Goal: Obtain resource: Download file/media

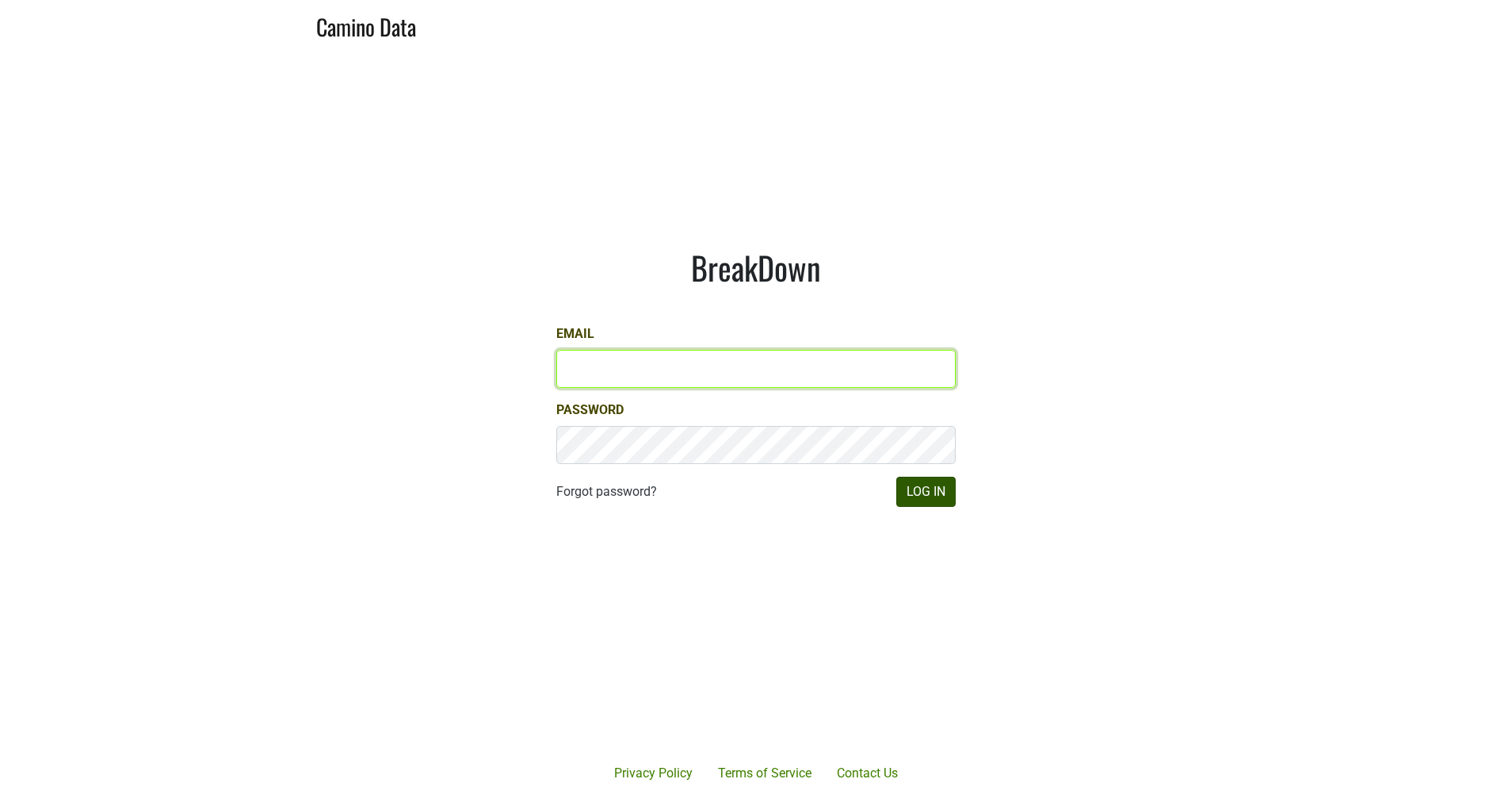
type input "JRANCE@REALMCELLARS.COM"
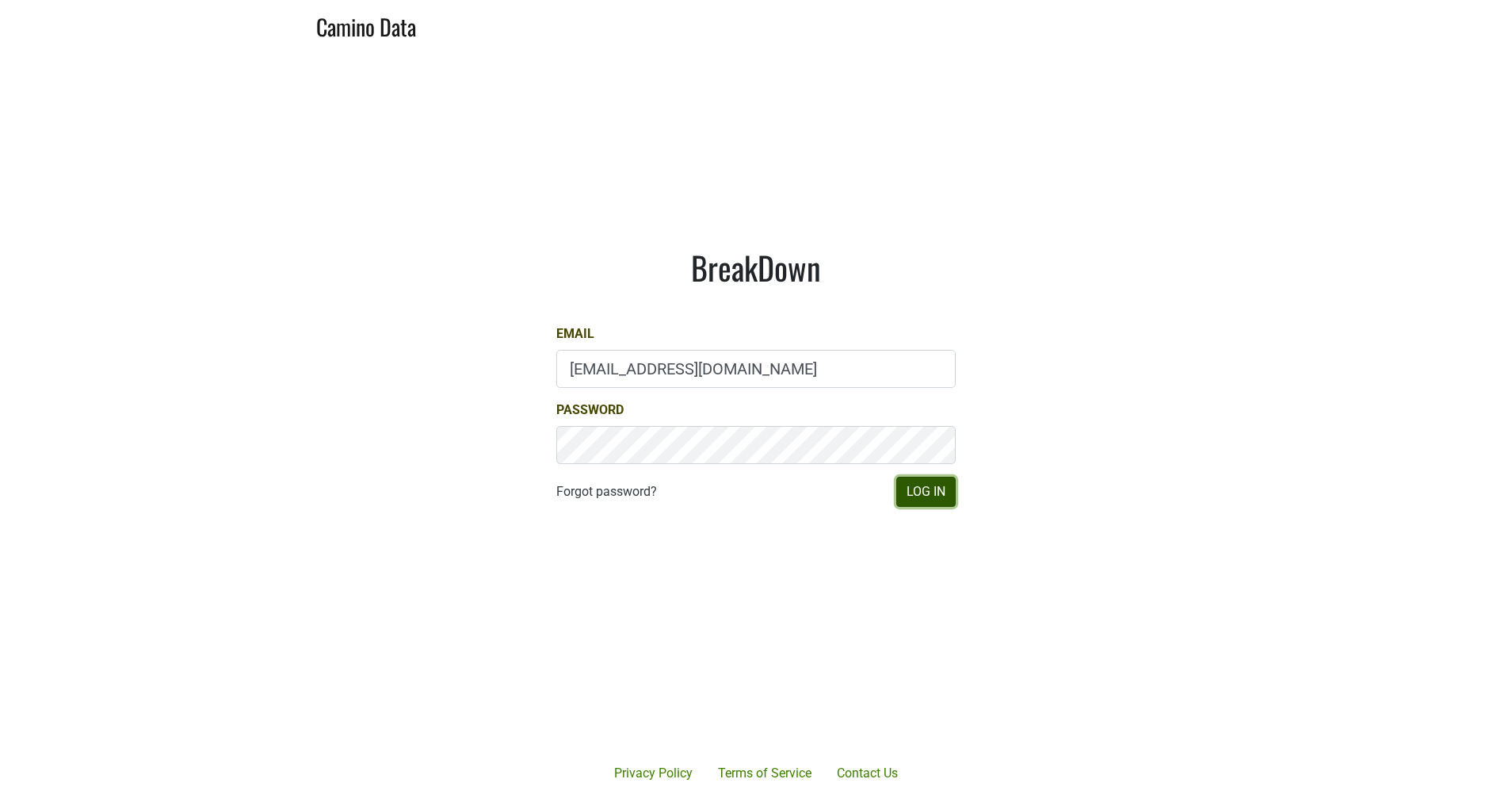
click at [927, 497] on button "Log In" at bounding box center [926, 492] width 59 height 30
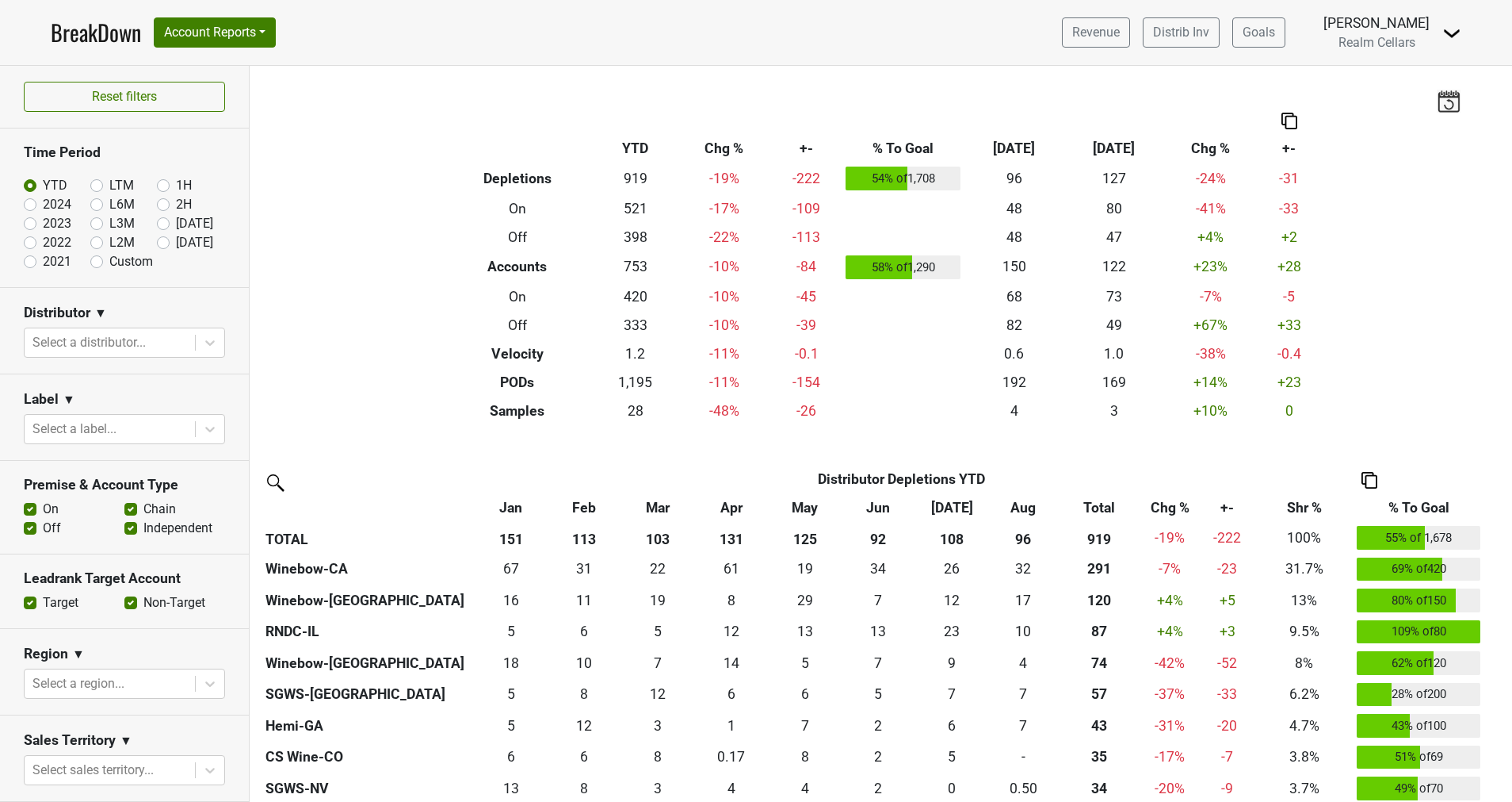
scroll to position [119, 0]
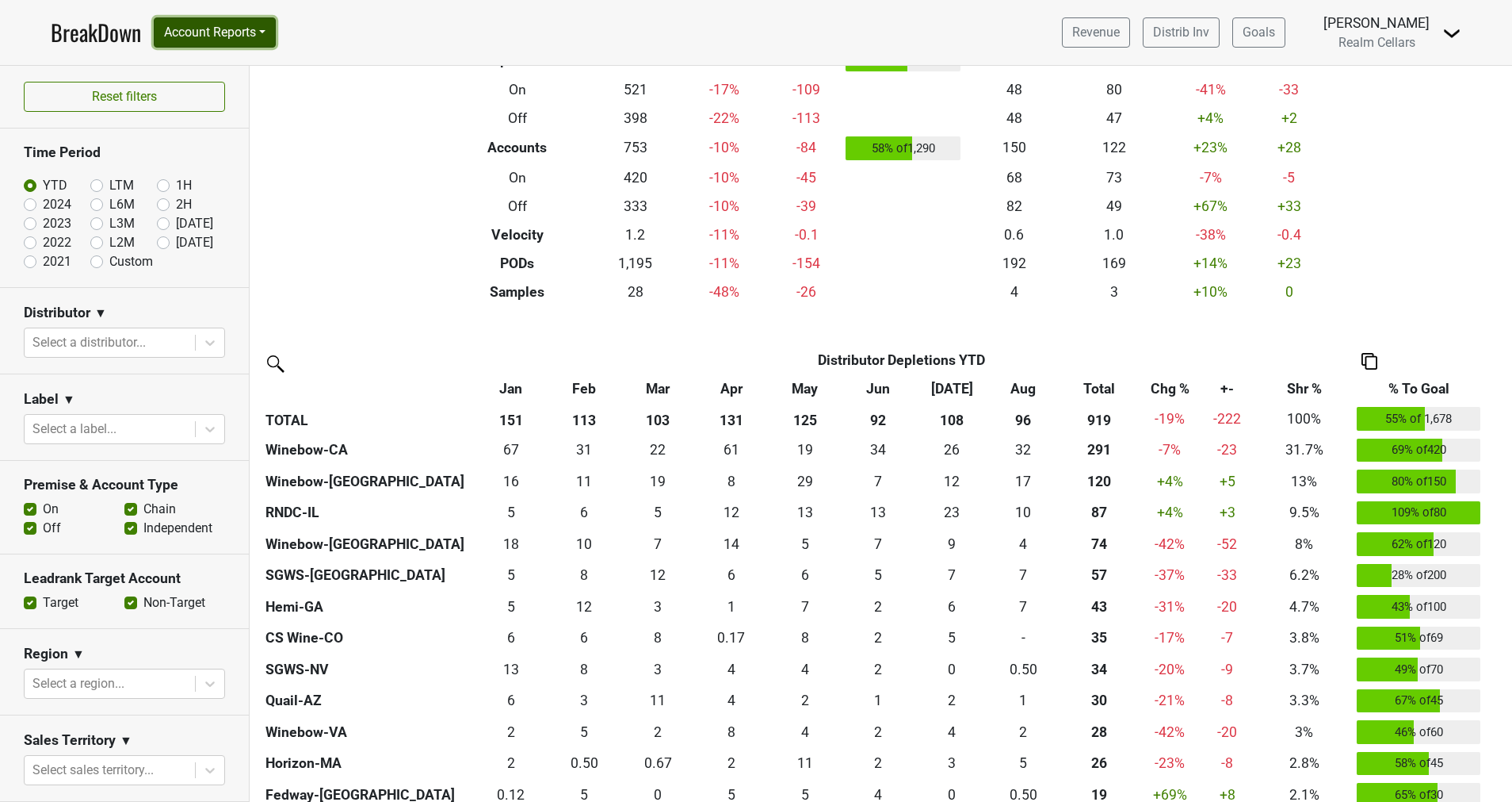
click at [221, 18] on button "Account Reports" at bounding box center [214, 33] width 122 height 30
click at [216, 64] on link "SuperRanker" at bounding box center [225, 69] width 141 height 26
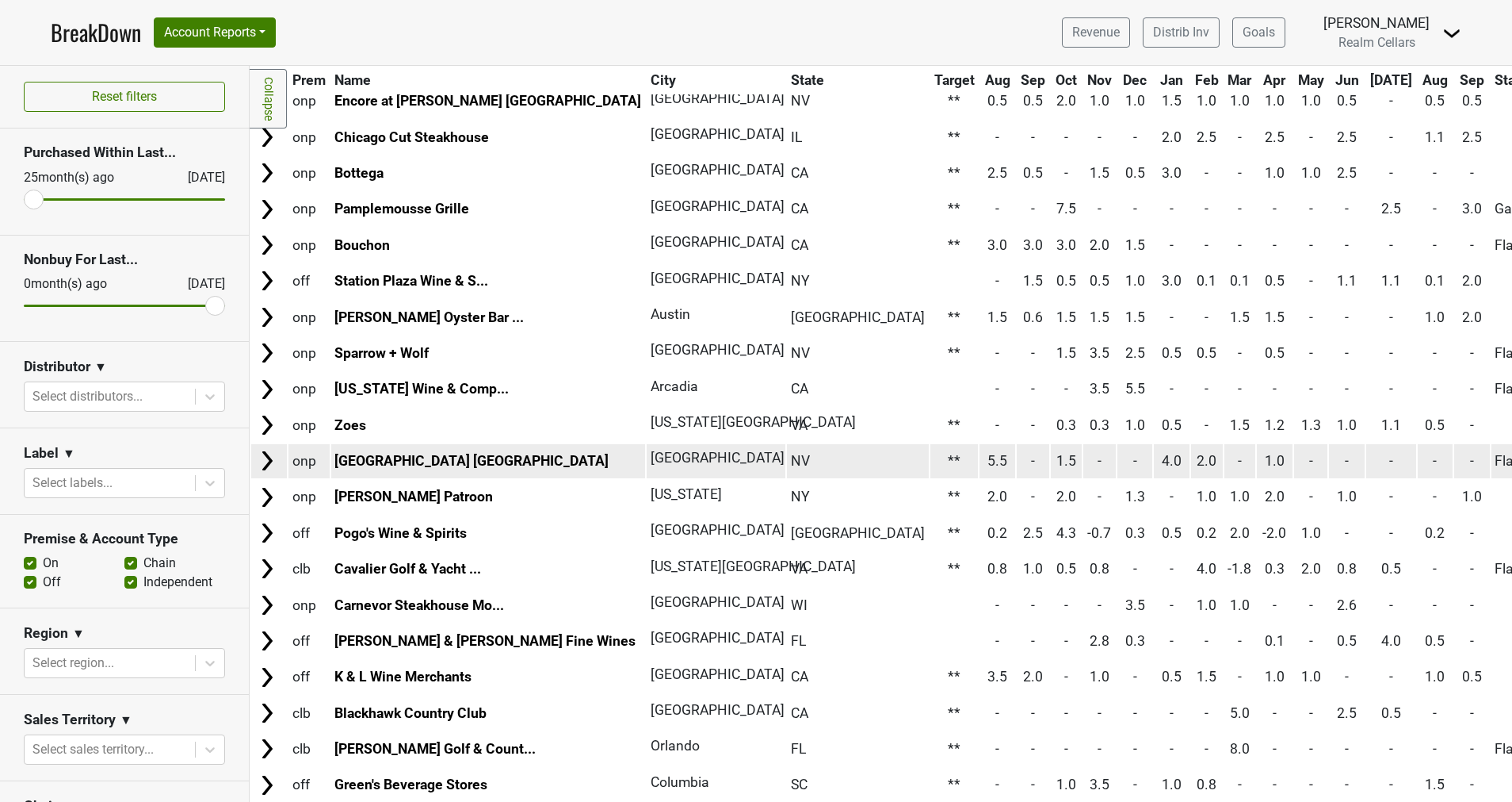
scroll to position [595, 0]
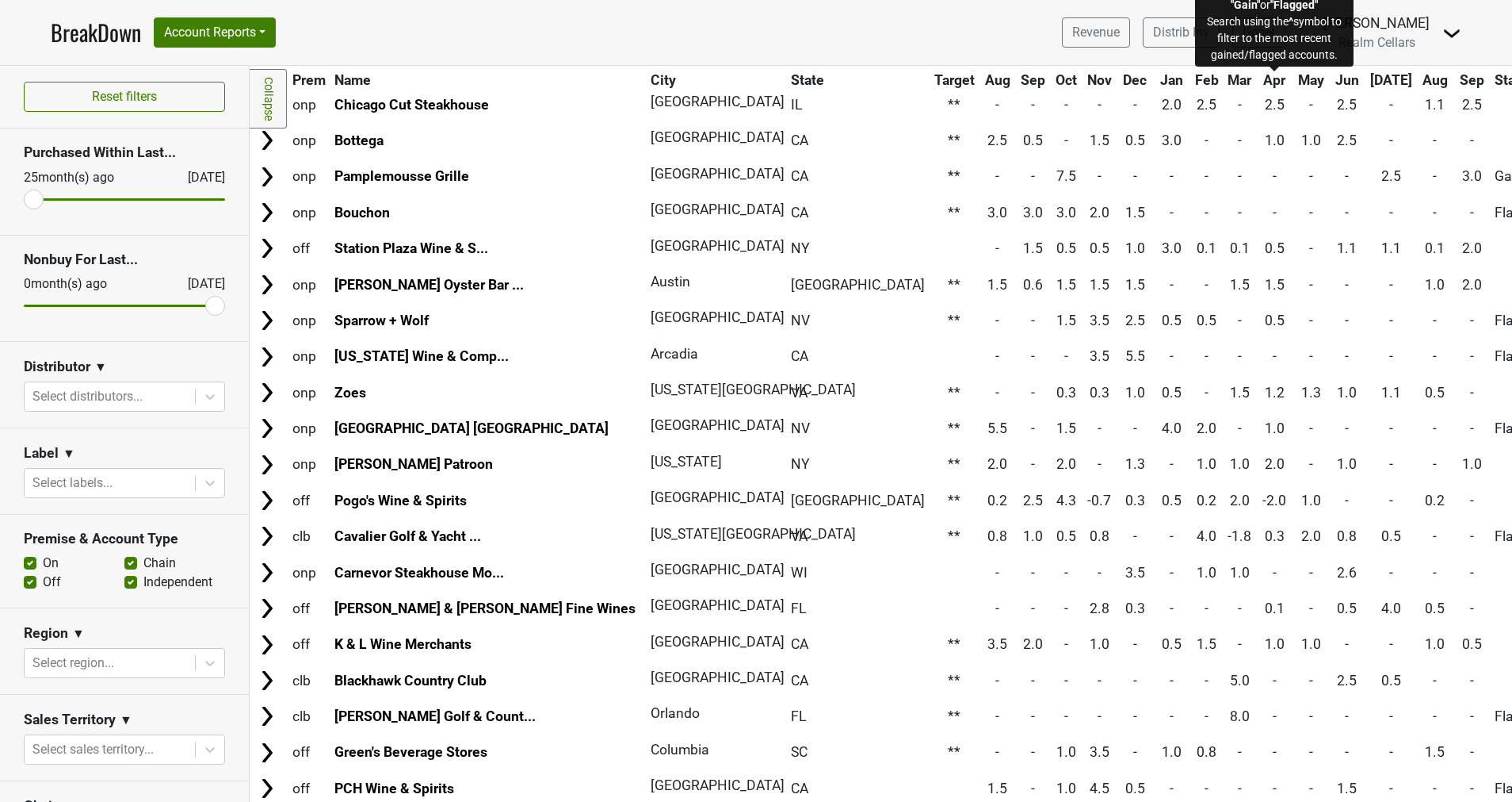
click at [1494, 80] on span "Status" at bounding box center [1514, 80] width 41 height 16
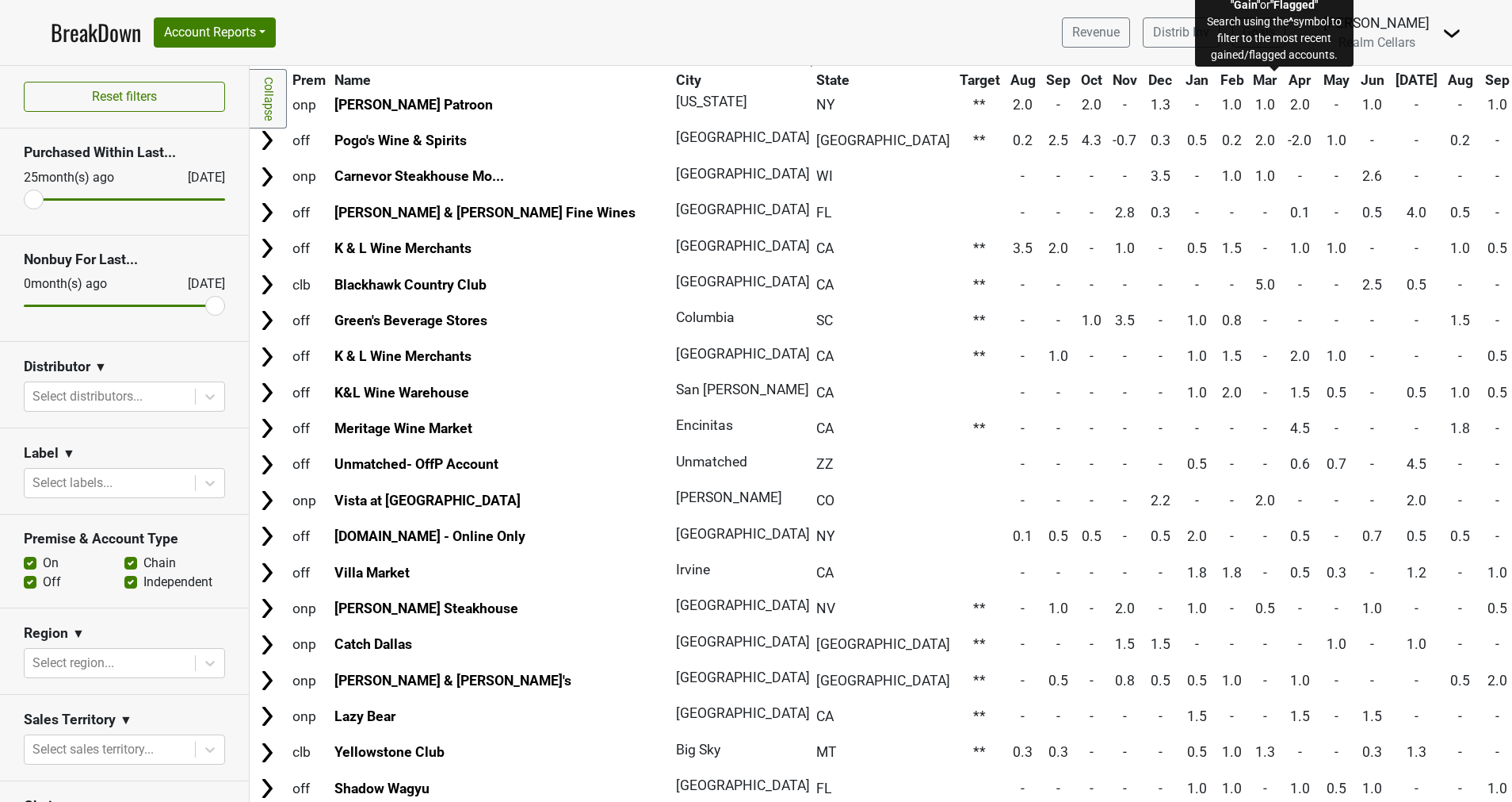
click at [1511, 80] on span "Status" at bounding box center [1540, 80] width 41 height 16
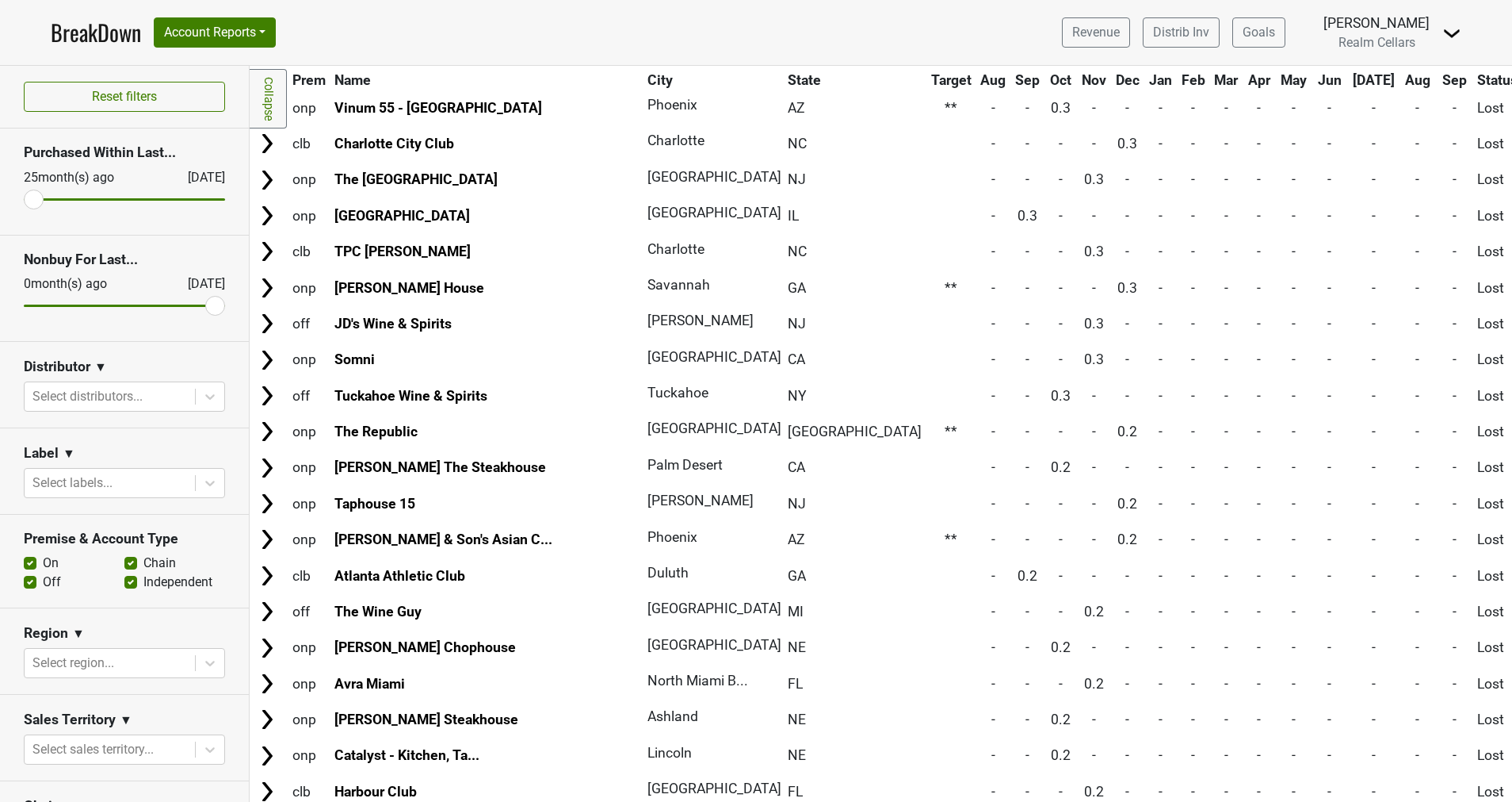
scroll to position [5590, 0]
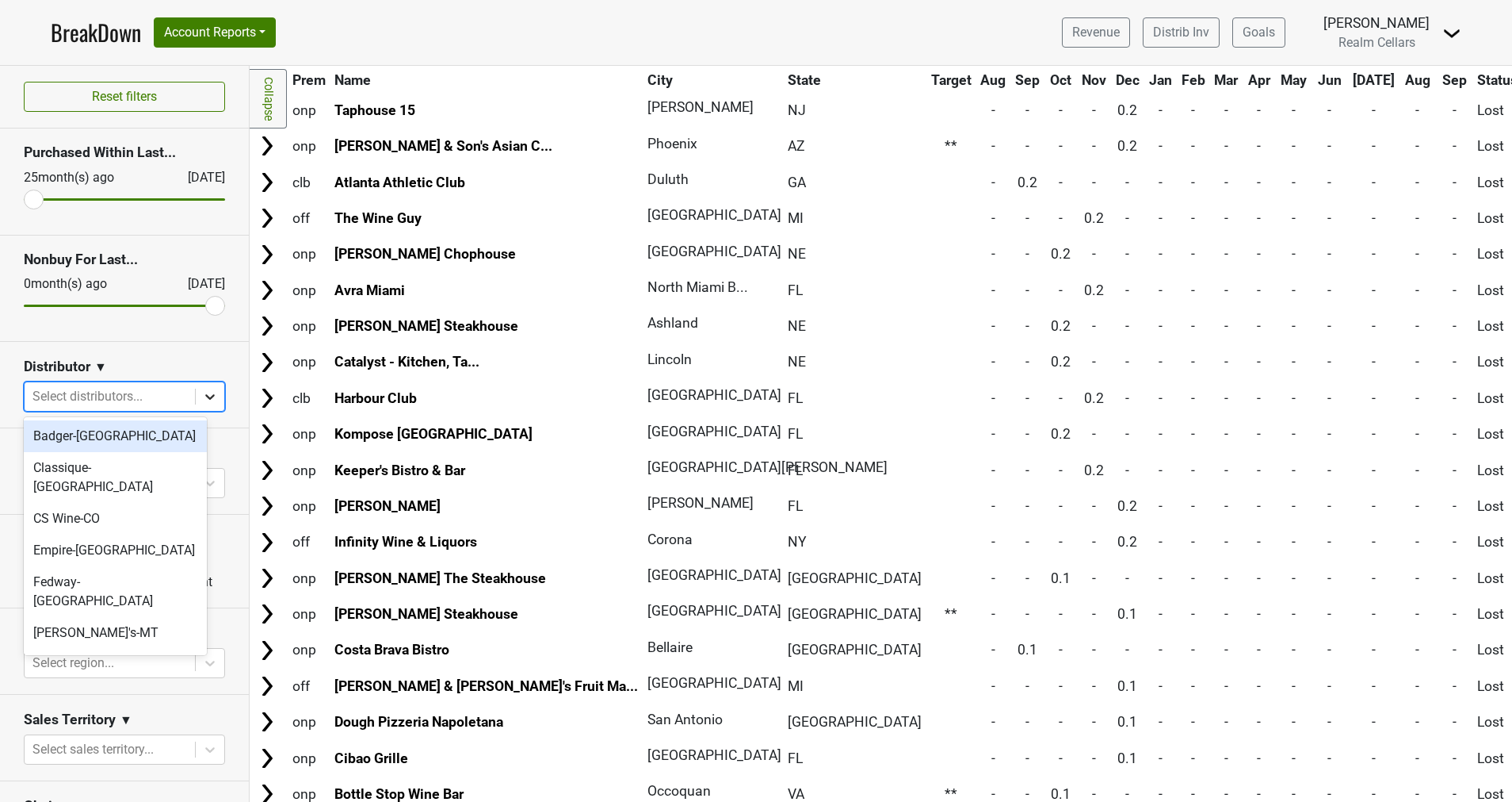
click at [202, 393] on icon at bounding box center [210, 397] width 16 height 16
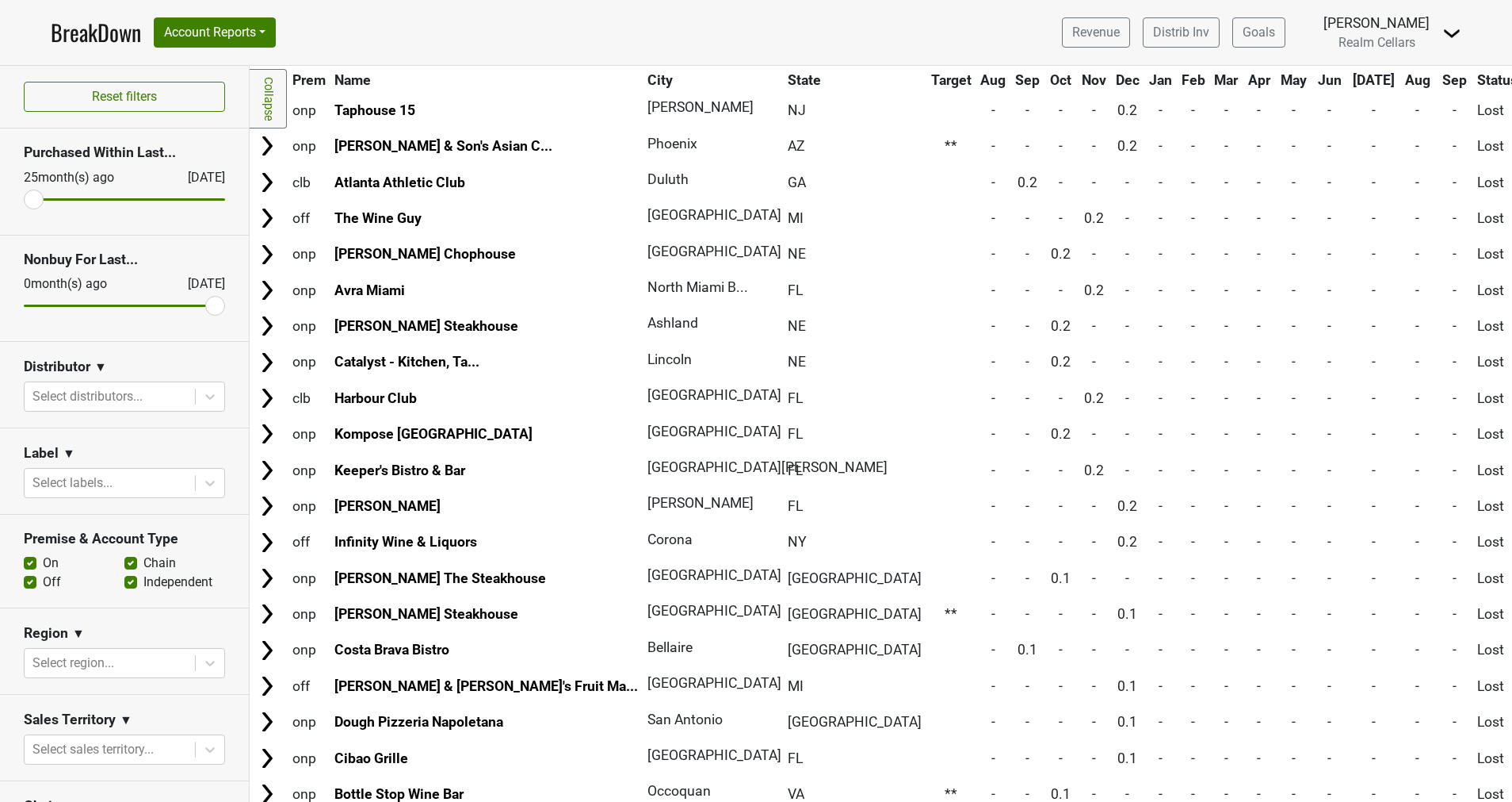
click at [156, 341] on section "Distributor ▼ Select distributors..." at bounding box center [124, 385] width 249 height 86
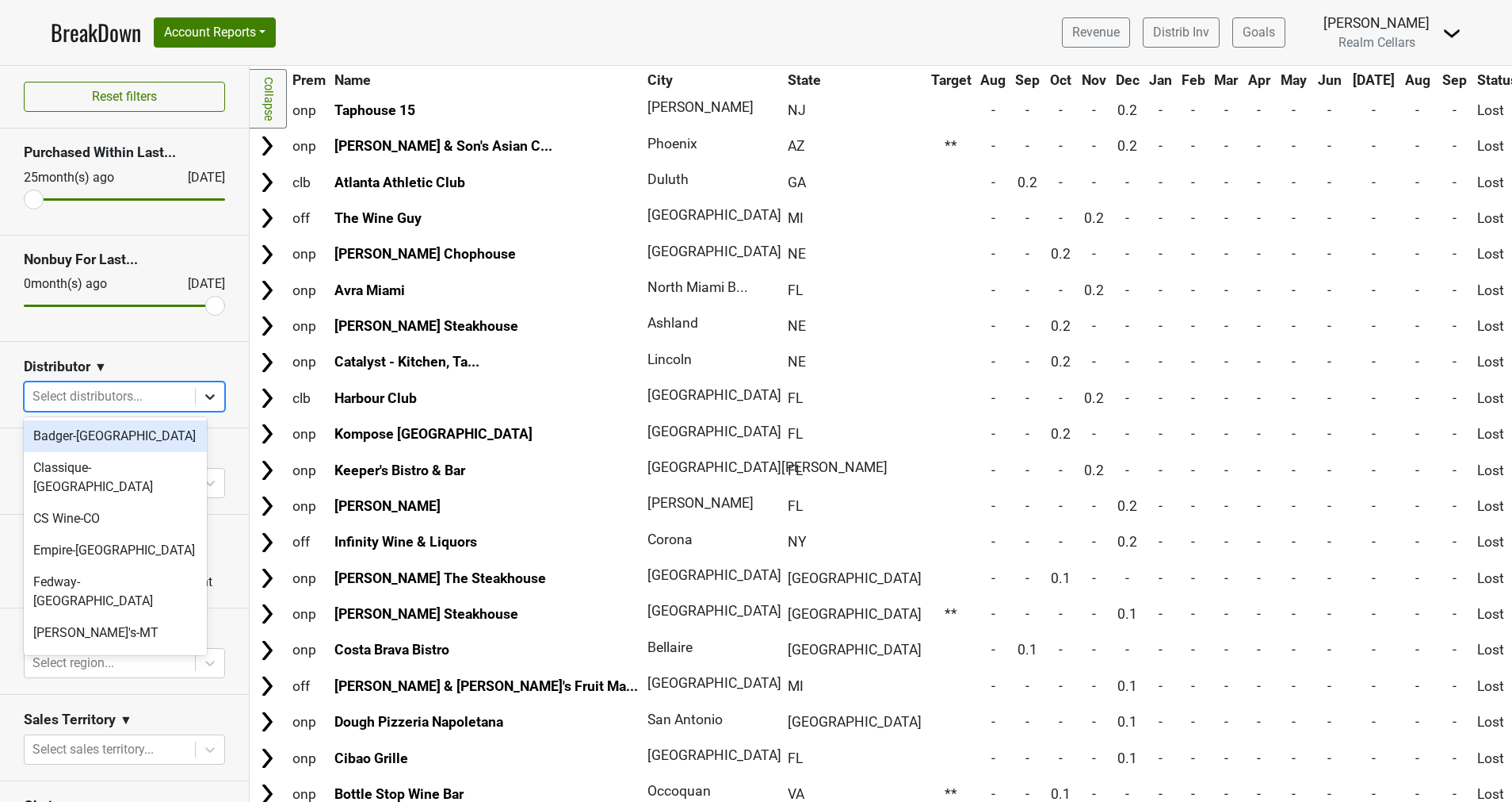
click at [202, 389] on icon at bounding box center [210, 397] width 16 height 16
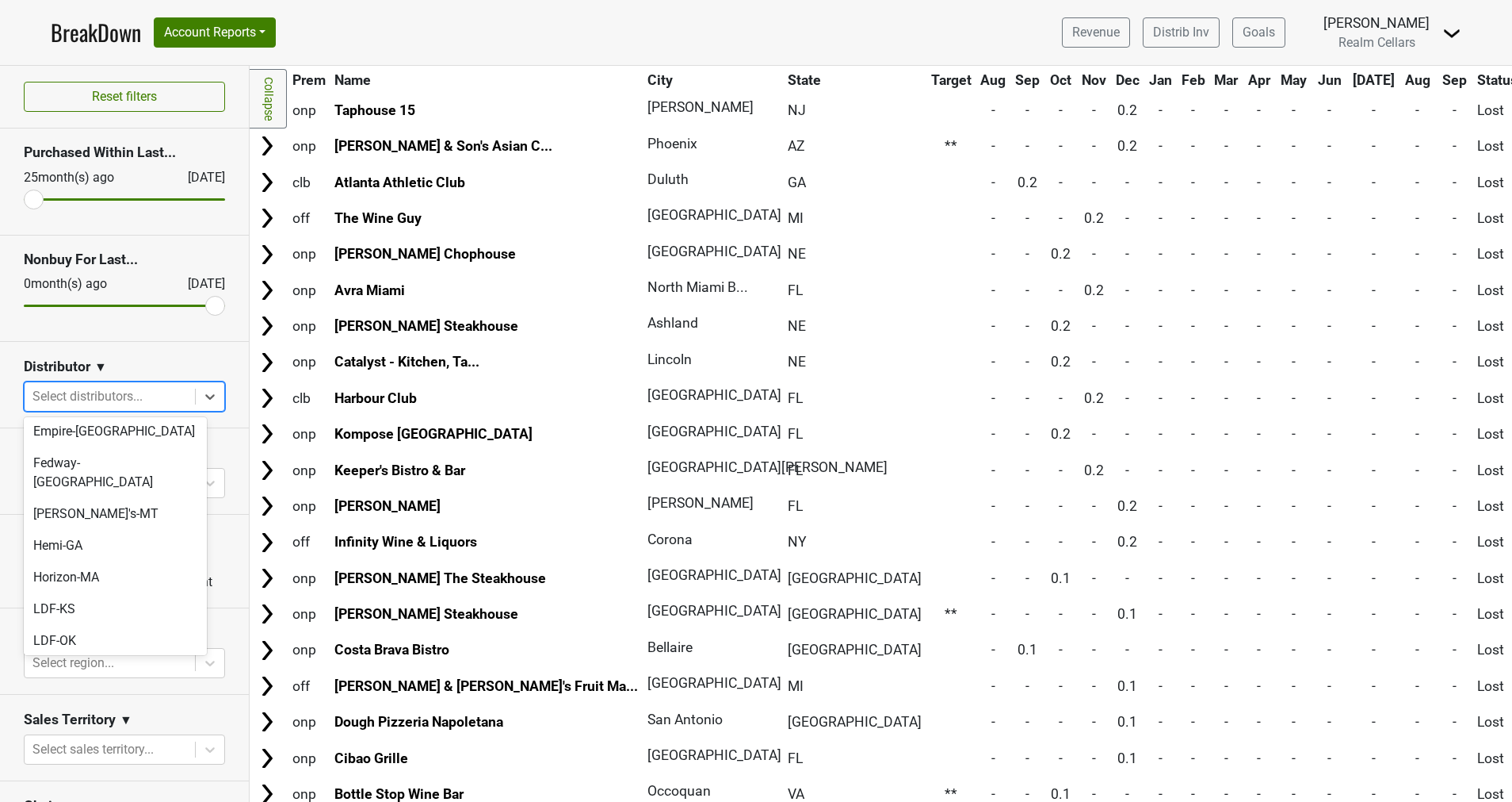
scroll to position [0, 0]
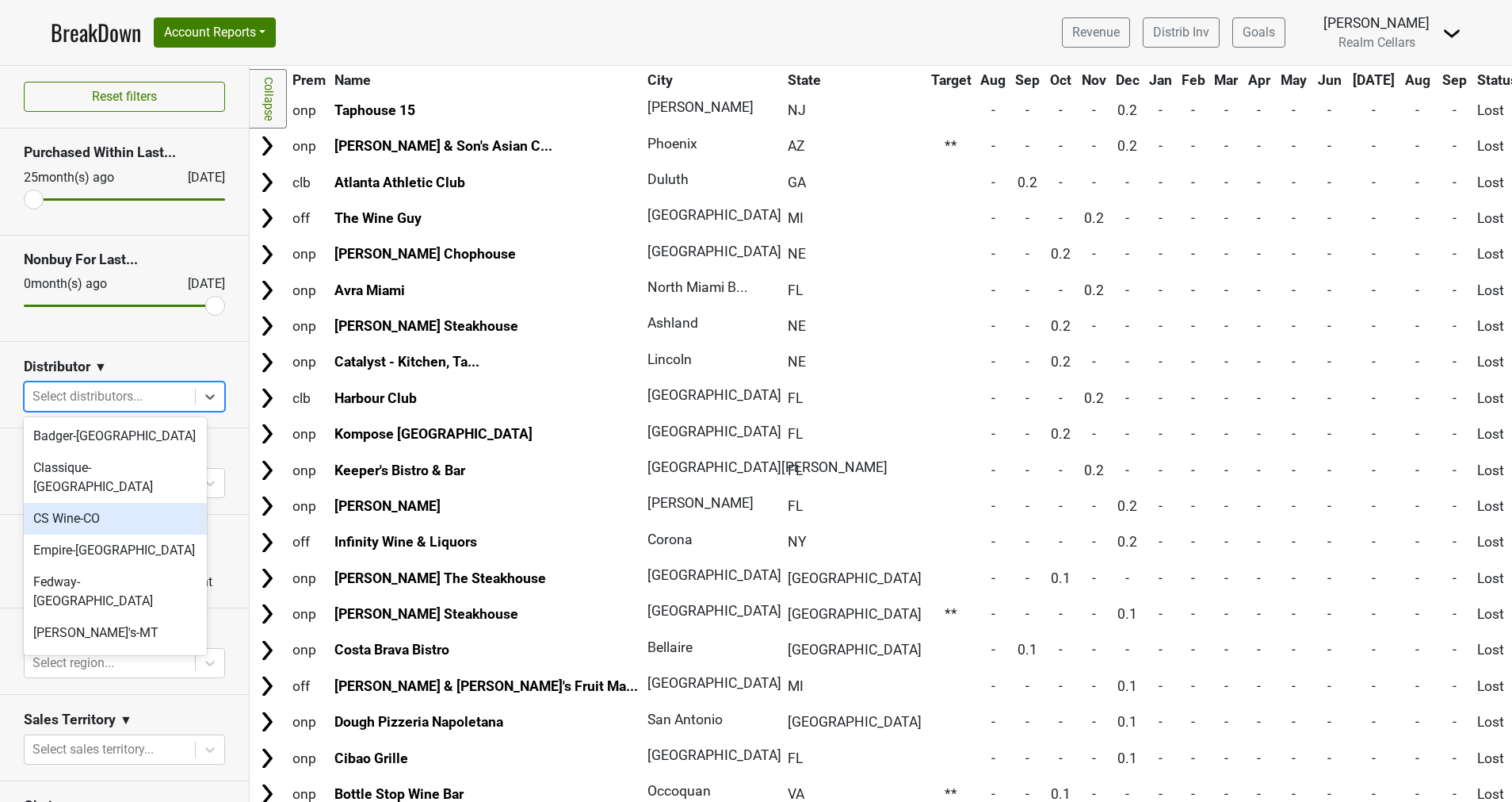
click at [89, 503] on div "CS Wine-CO" at bounding box center [115, 519] width 183 height 32
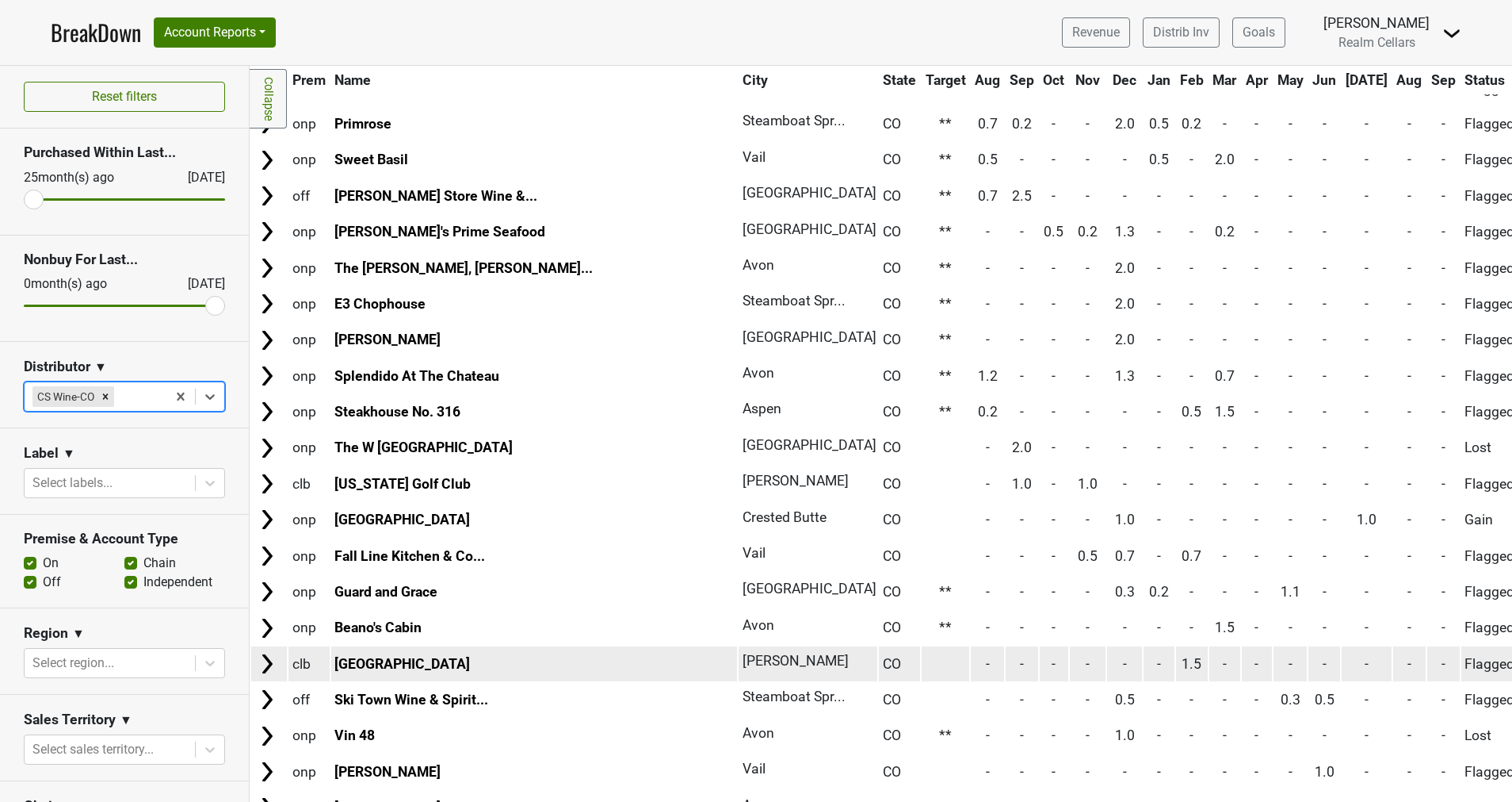
scroll to position [357, 0]
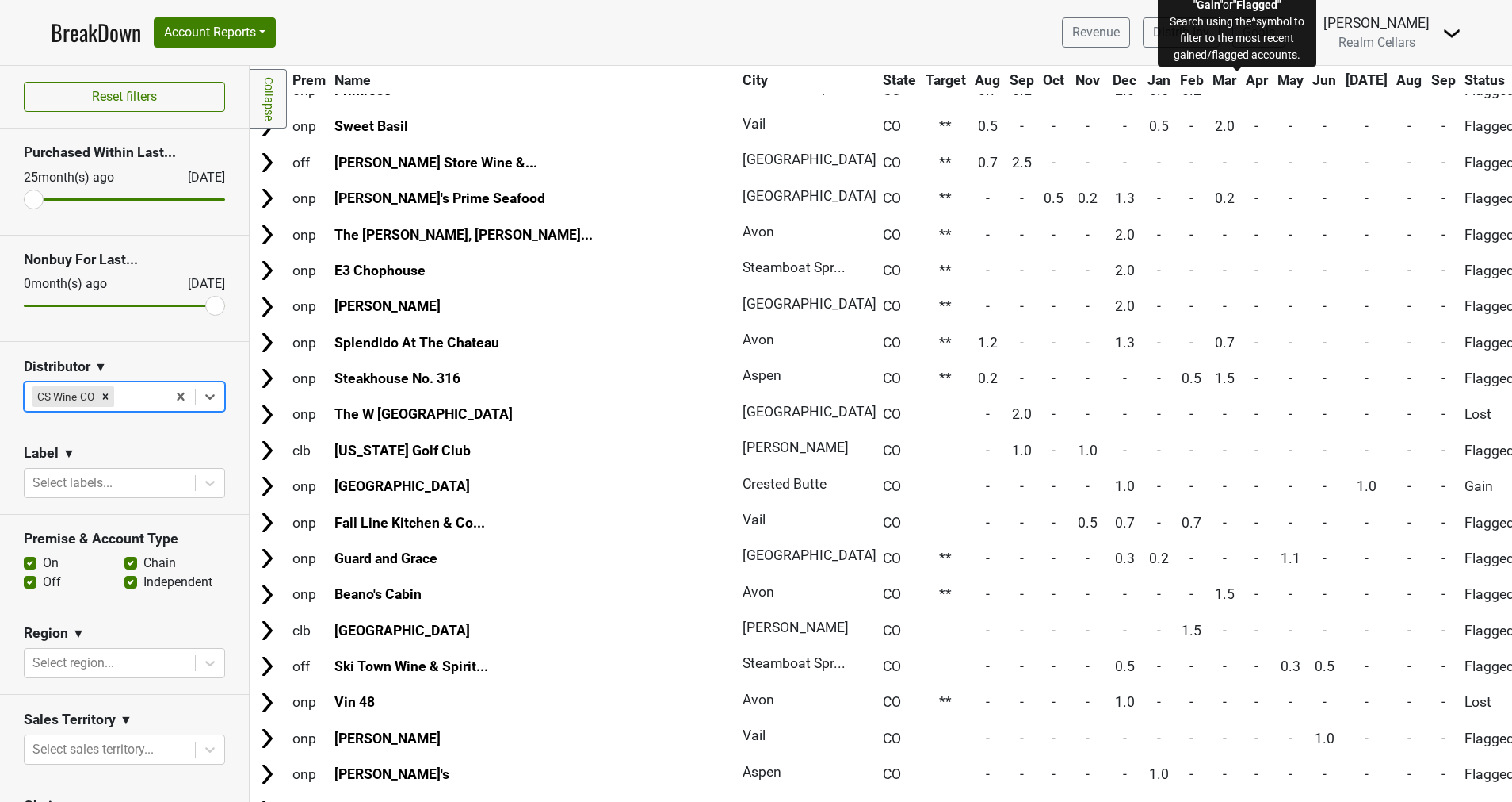
click at [1464, 78] on span "Status" at bounding box center [1484, 80] width 41 height 16
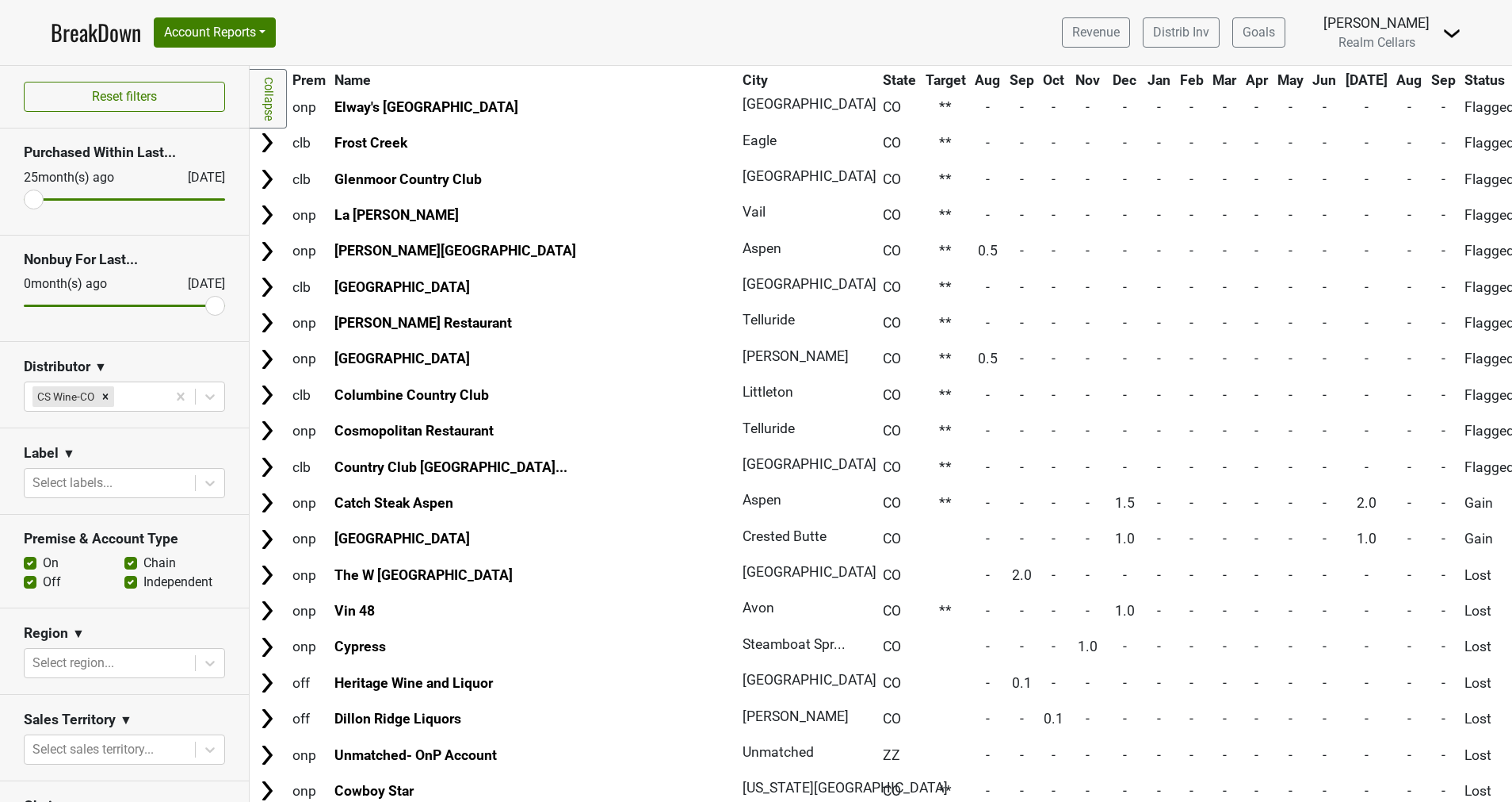
scroll to position [0, 0]
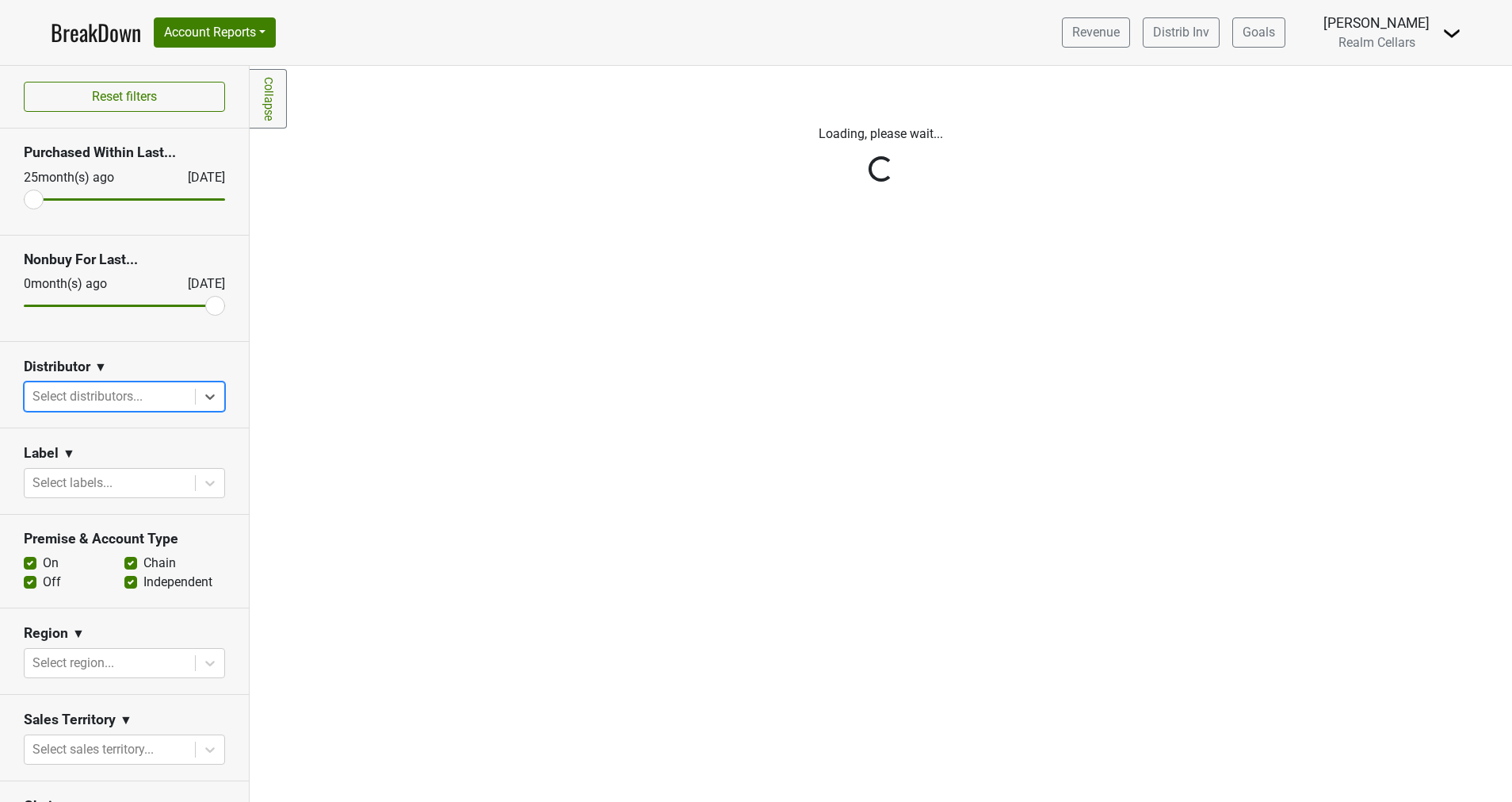
click at [193, 402] on div "Reset filters Purchased Within Last... 25 month(s) ago Sep '25 Nonbuy For Last.…" at bounding box center [125, 433] width 249 height 736
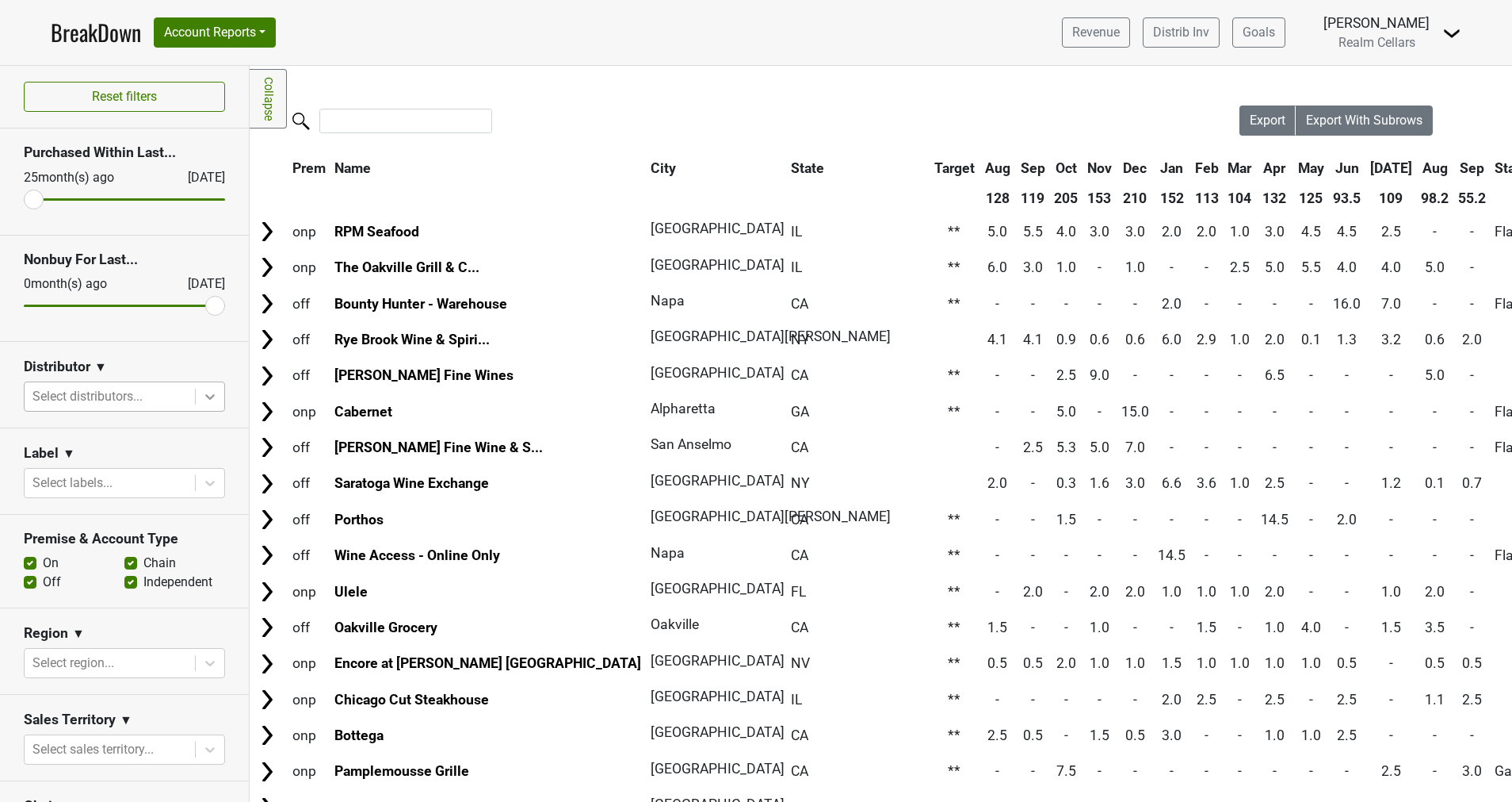
click at [202, 389] on icon at bounding box center [210, 397] width 16 height 16
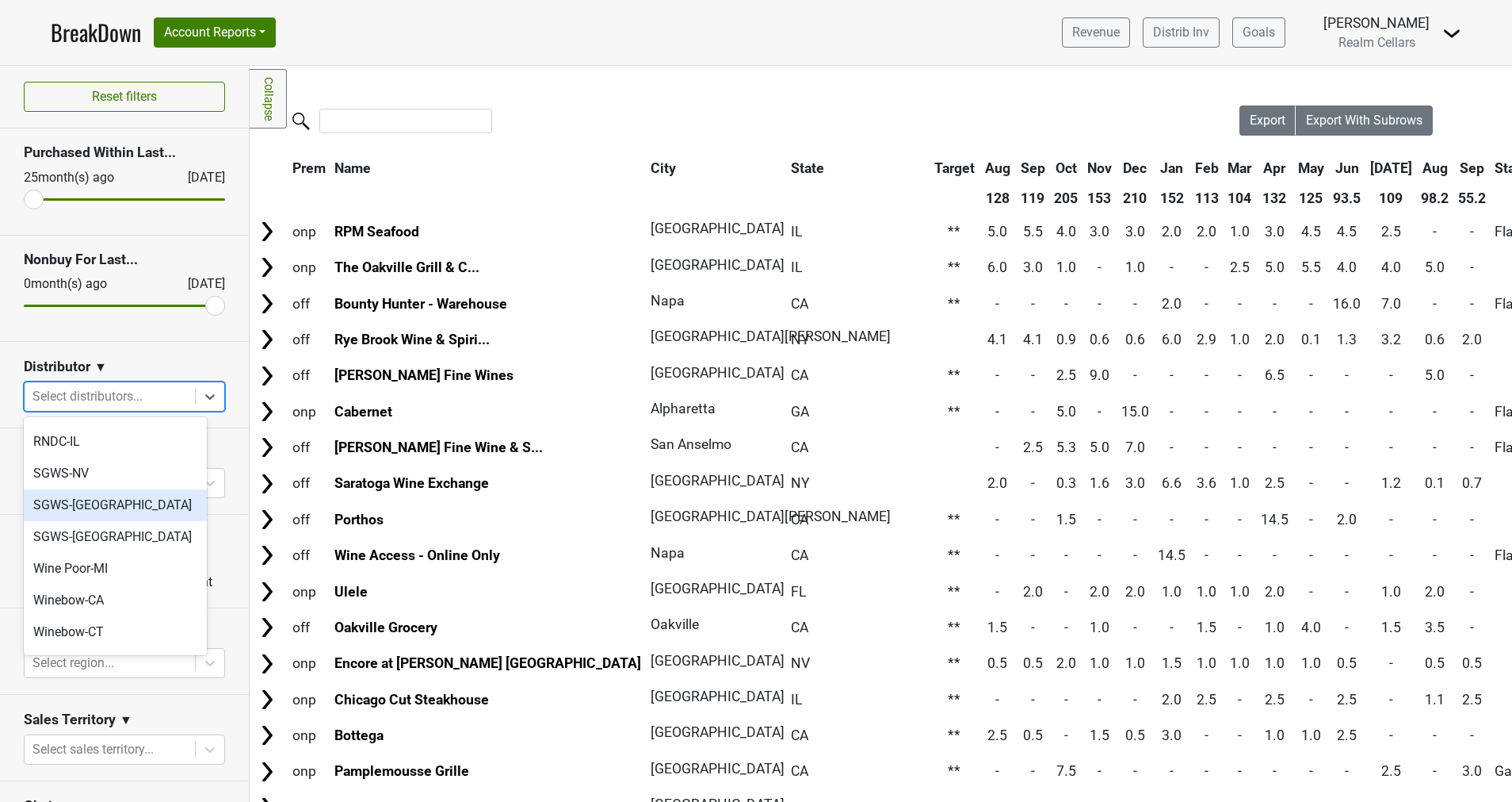
scroll to position [476, 0]
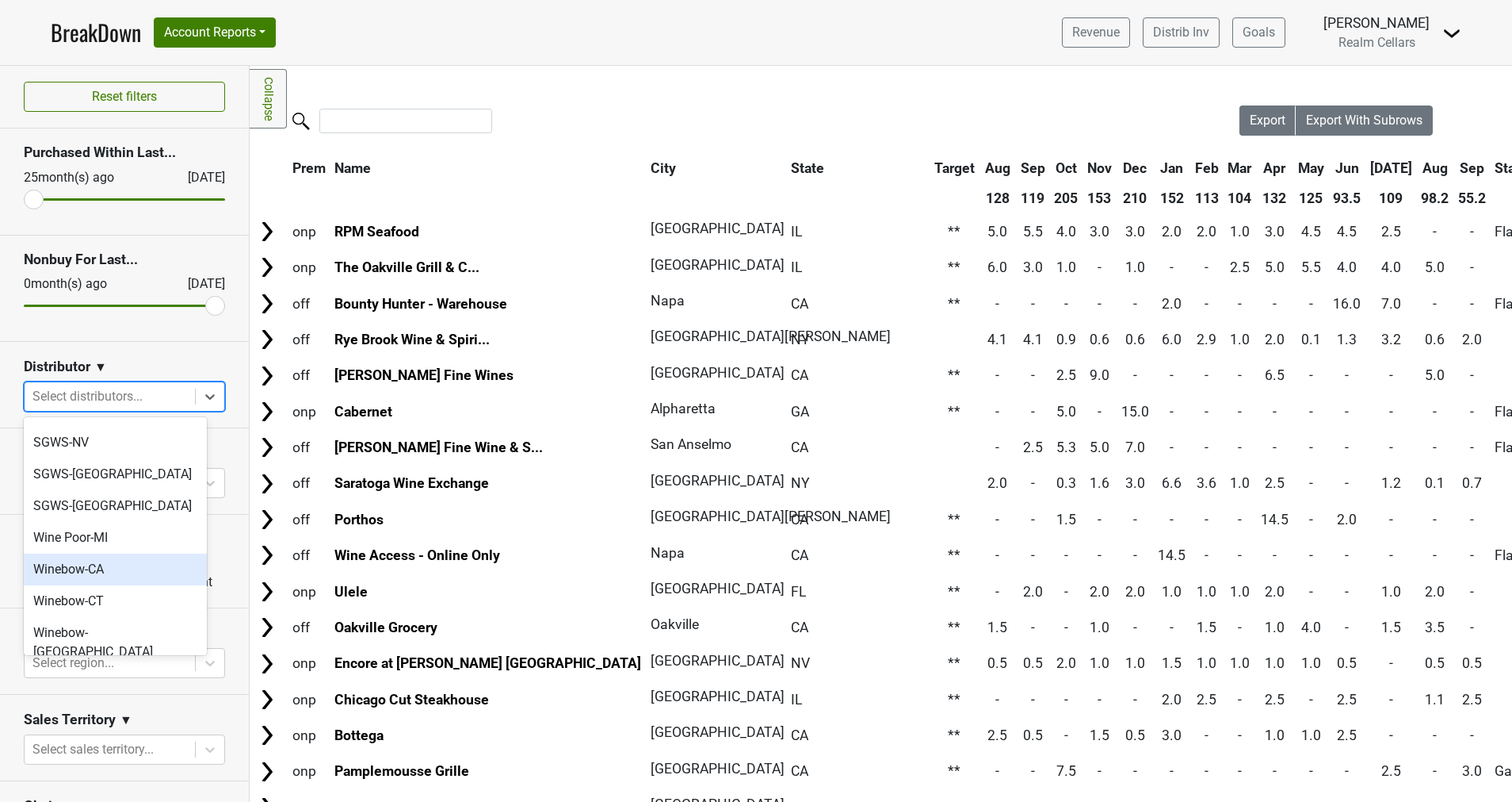
click at [125, 553] on div "Winebow-CA" at bounding box center [115, 569] width 183 height 32
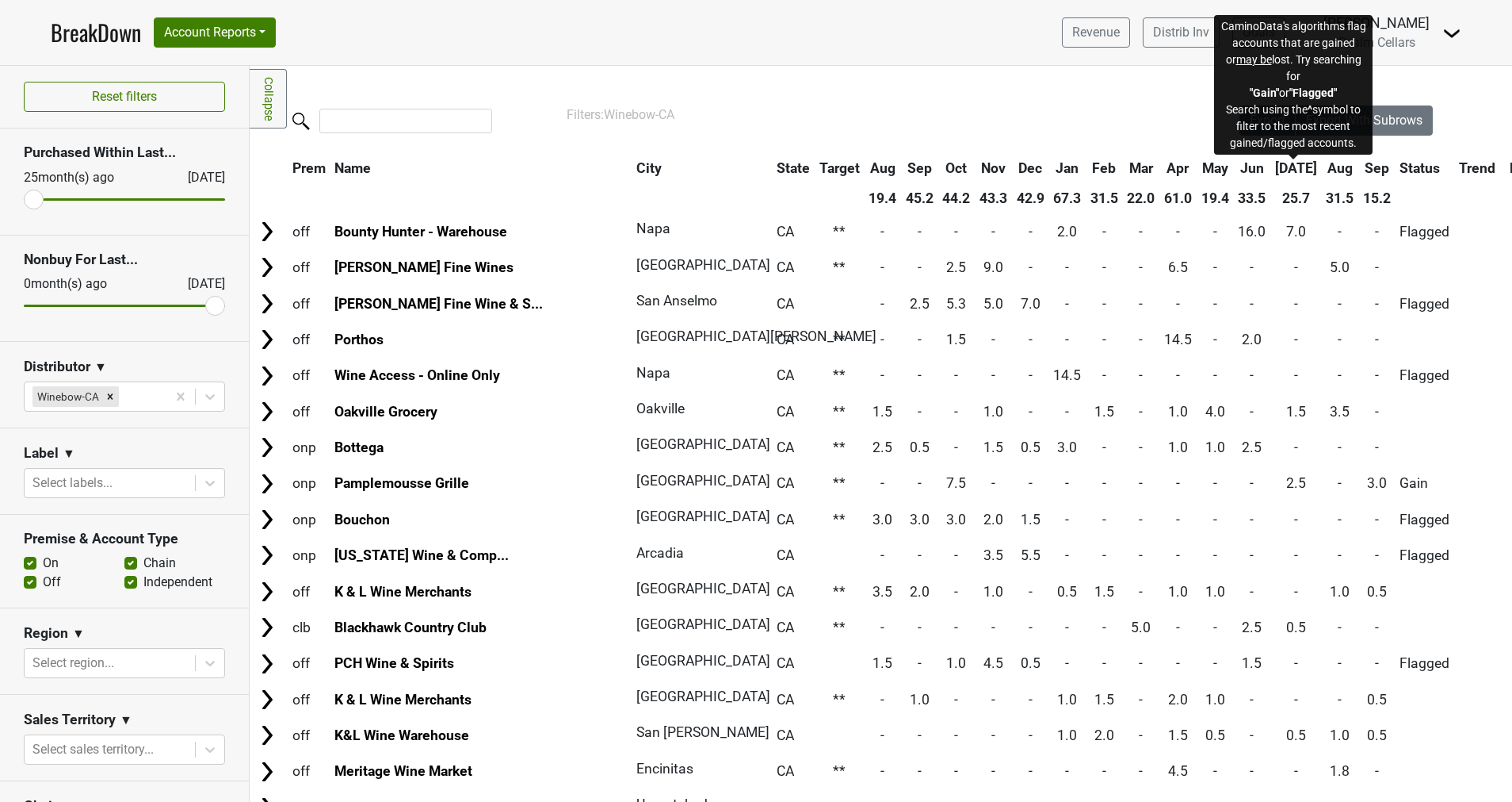
click at [1399, 168] on span "Status" at bounding box center [1419, 168] width 41 height 16
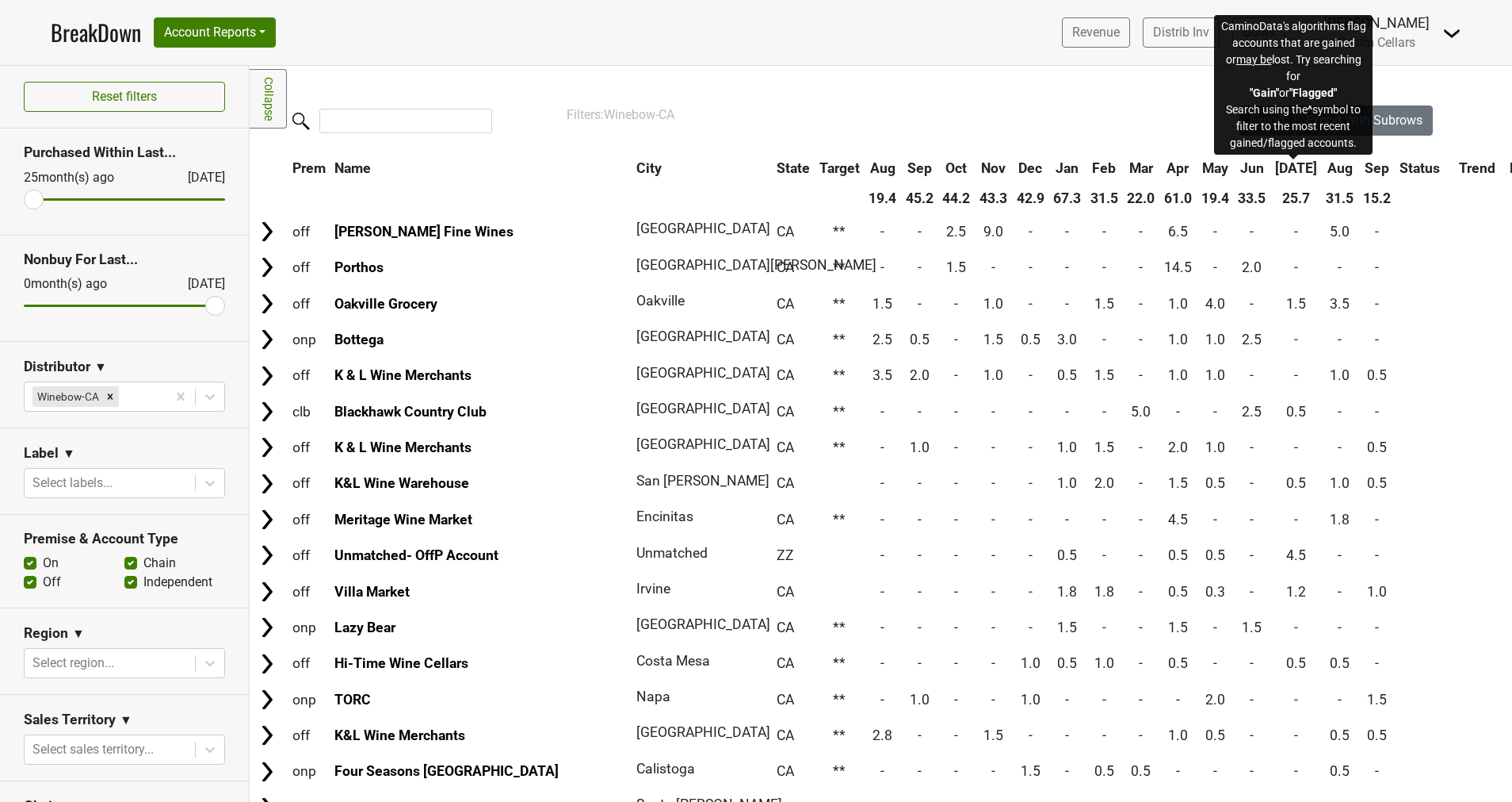
click at [1399, 168] on span "Status" at bounding box center [1419, 168] width 41 height 16
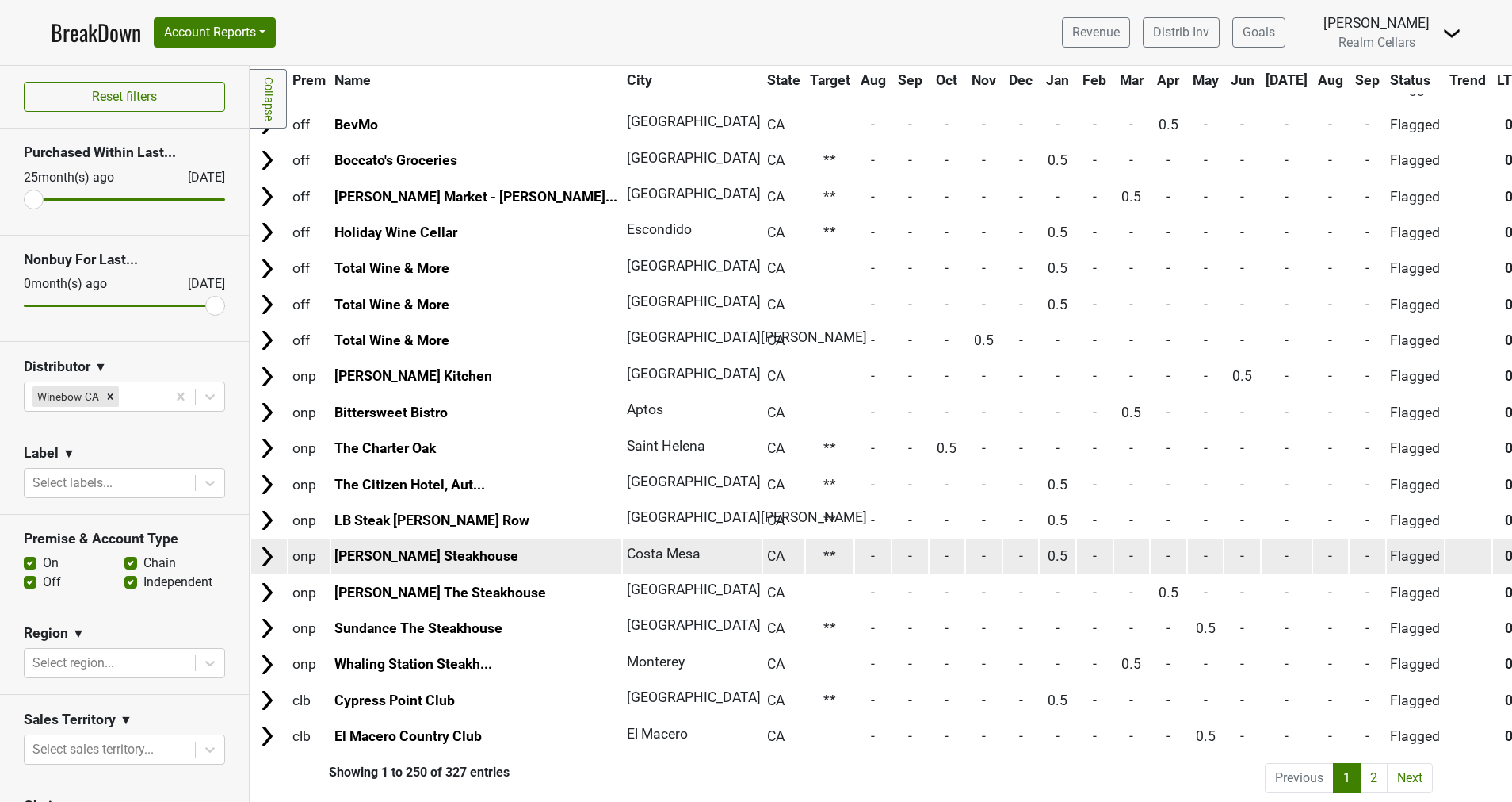
scroll to position [8476, 0]
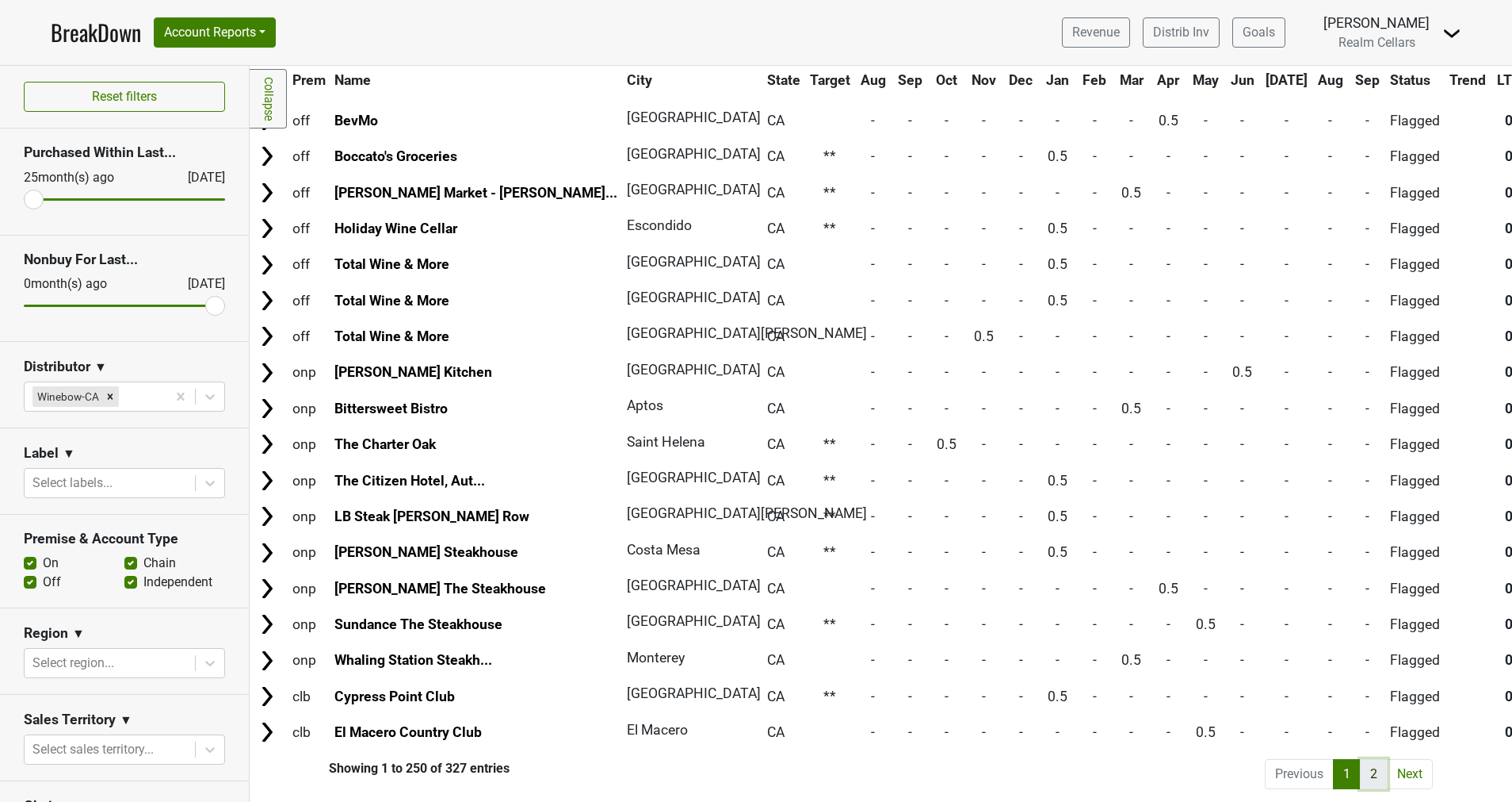
click at [1360, 759] on link "2" at bounding box center [1374, 774] width 28 height 30
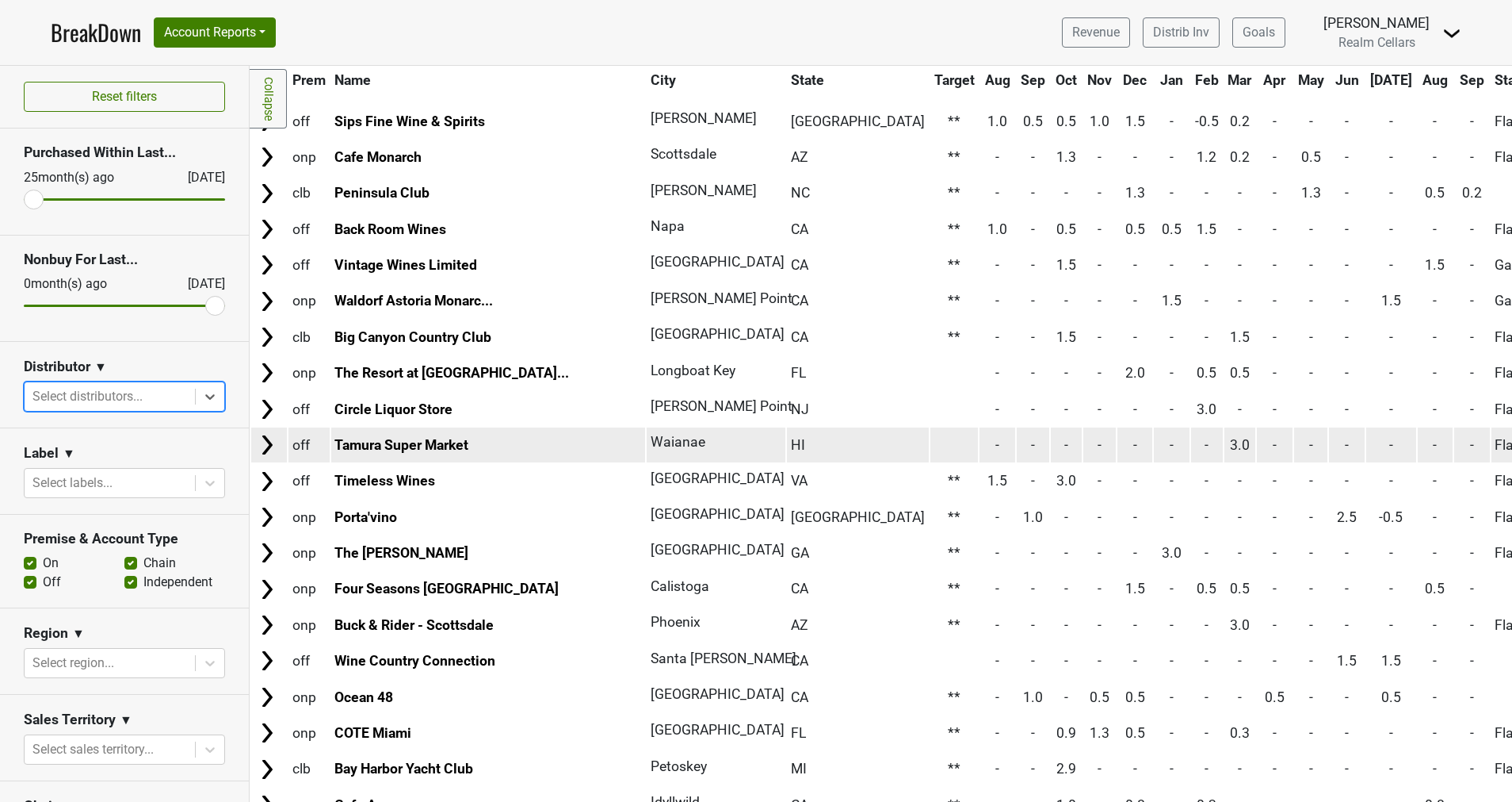
scroll to position [3924, 0]
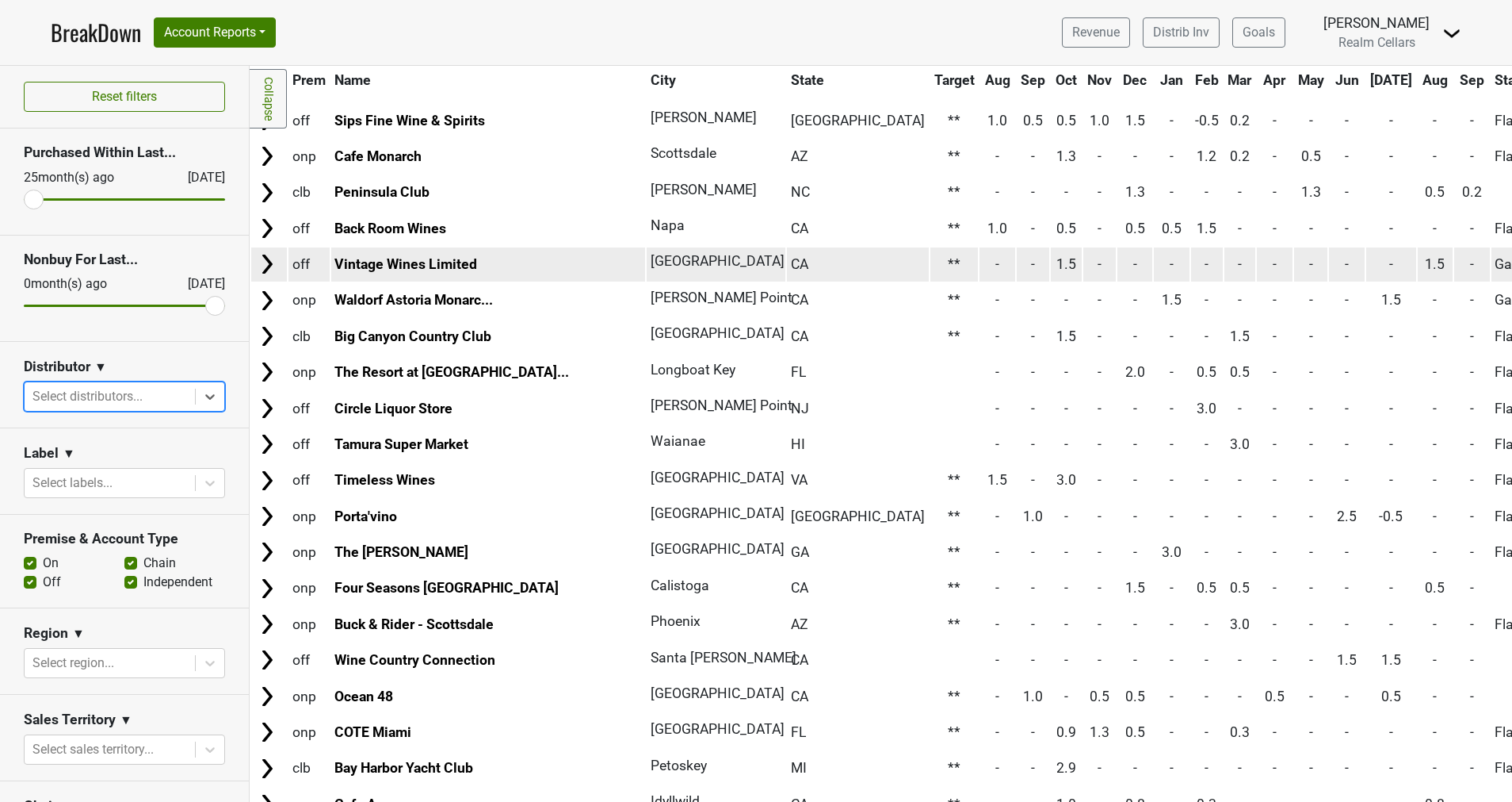
click at [1491, 263] on td "Gain^" at bounding box center [1522, 264] width 63 height 34
click at [1491, 265] on td "Gain^" at bounding box center [1522, 264] width 63 height 34
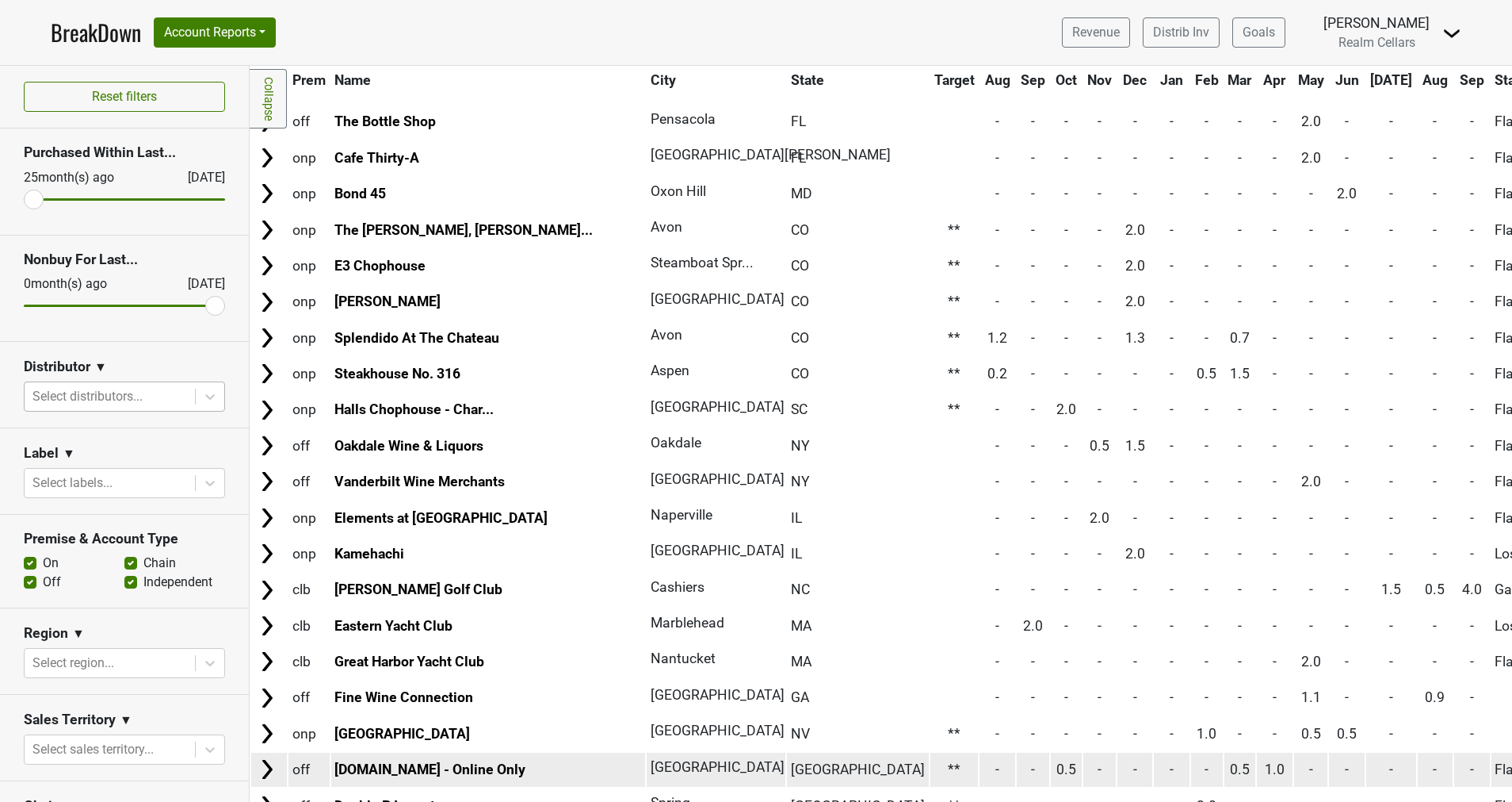
scroll to position [6660, 0]
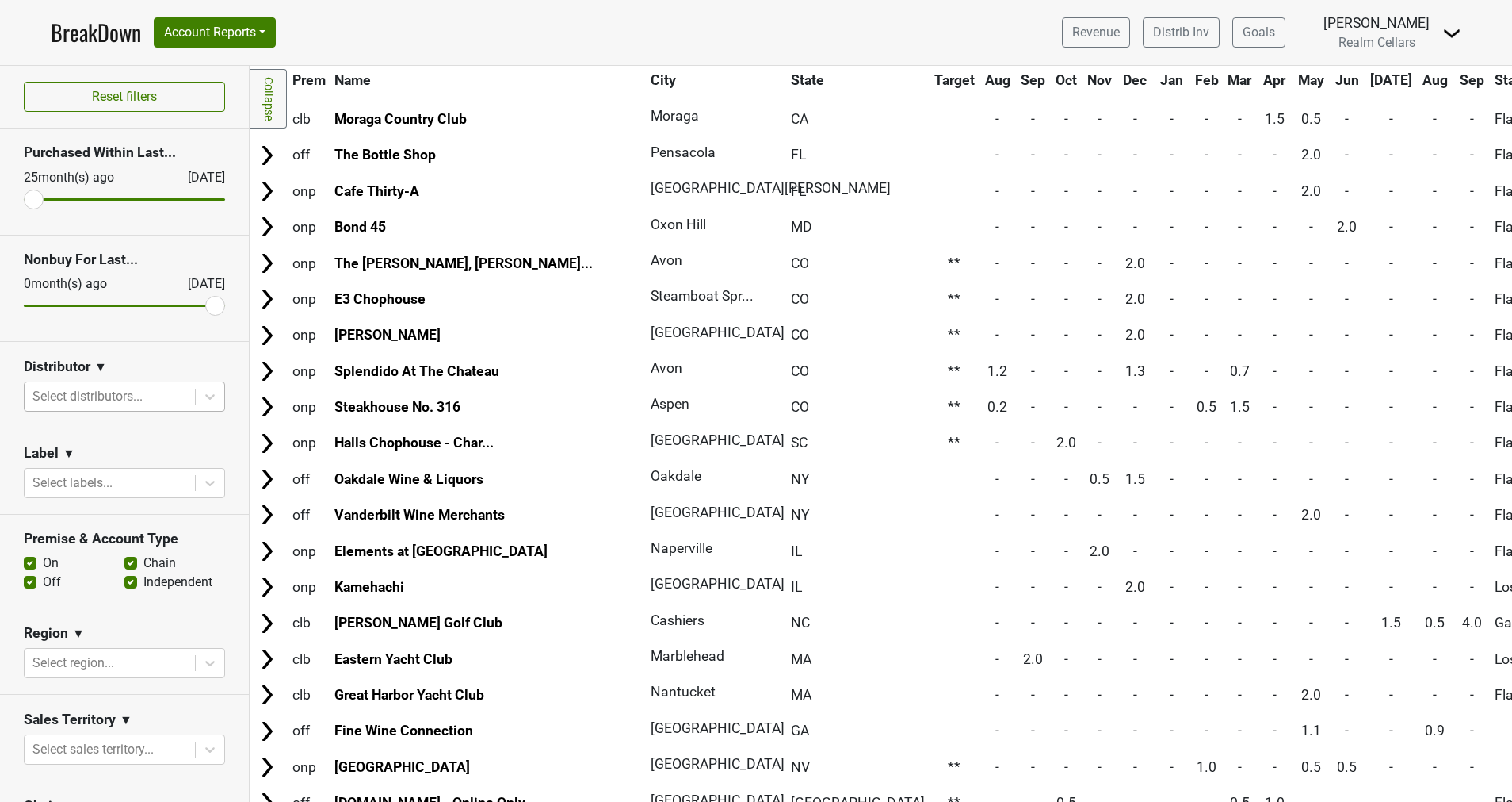
click at [113, 28] on link "BreakDown" at bounding box center [95, 33] width 90 height 34
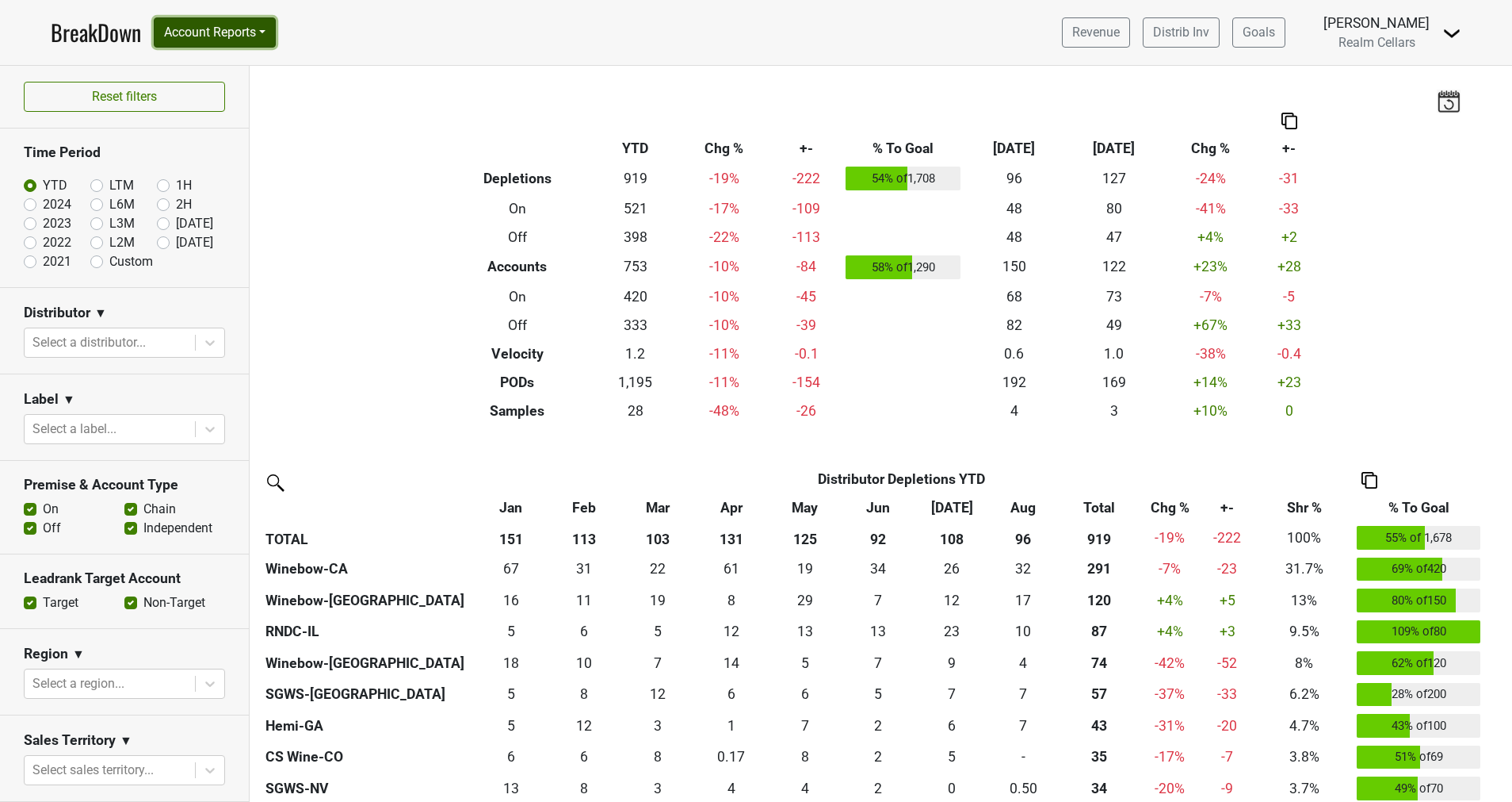
click at [219, 34] on button "Account Reports" at bounding box center [214, 33] width 122 height 30
click at [223, 72] on link "SuperRanker" at bounding box center [225, 69] width 141 height 26
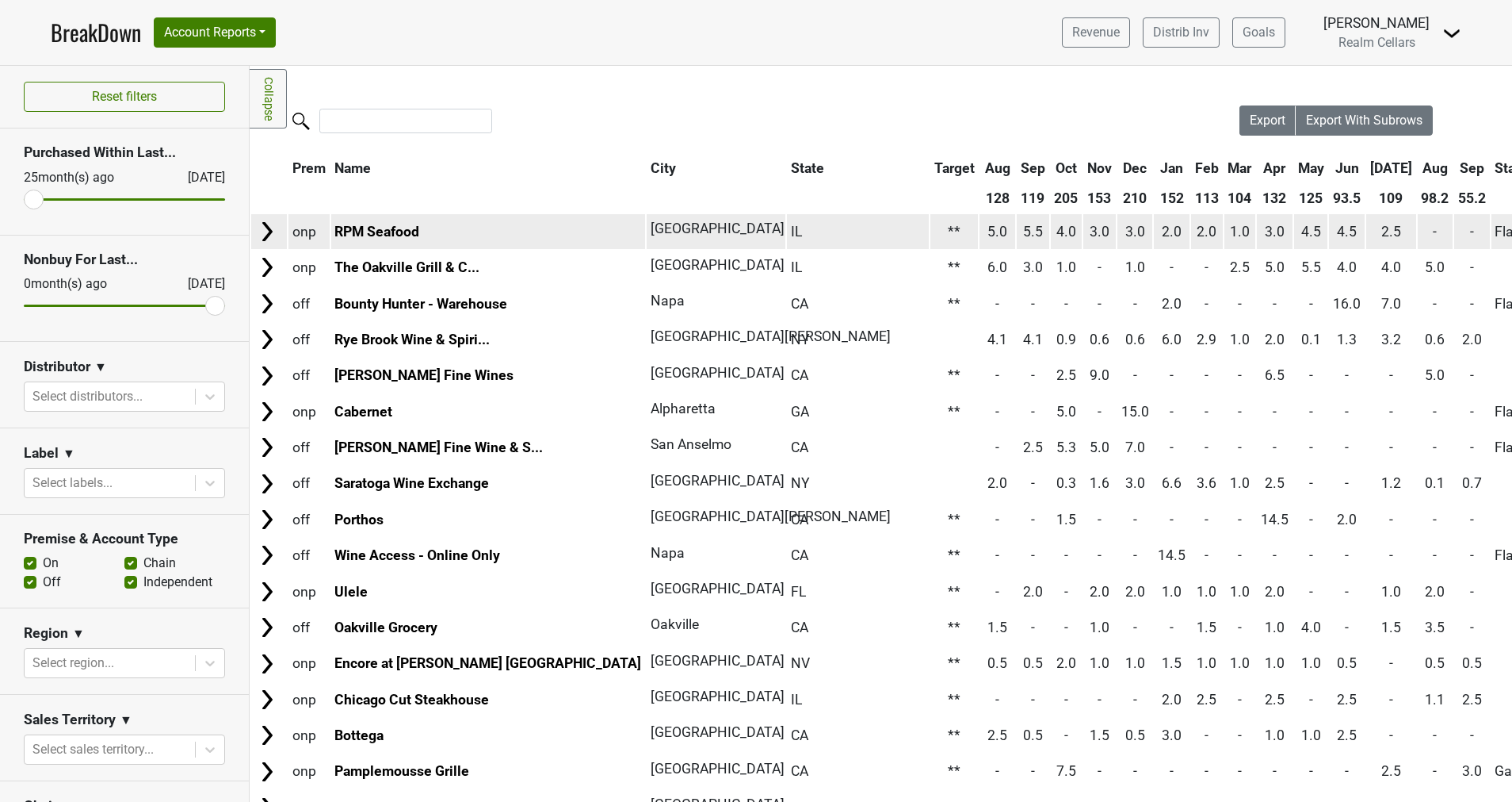
click at [271, 233] on img at bounding box center [267, 232] width 24 height 24
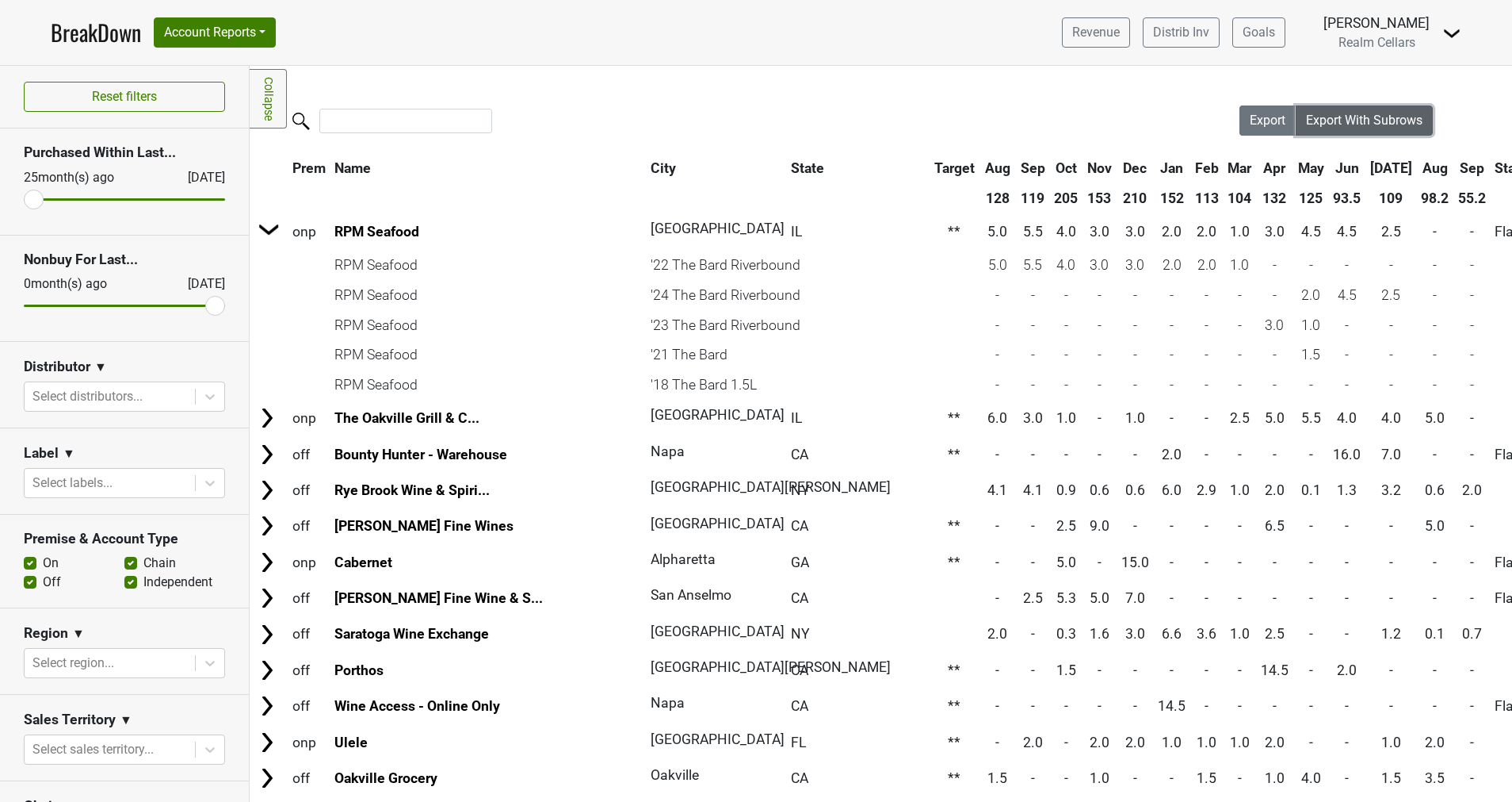
click at [1327, 122] on span "Export With Subrows" at bounding box center [1364, 120] width 117 height 15
click at [656, 127] on div at bounding box center [744, 122] width 990 height 34
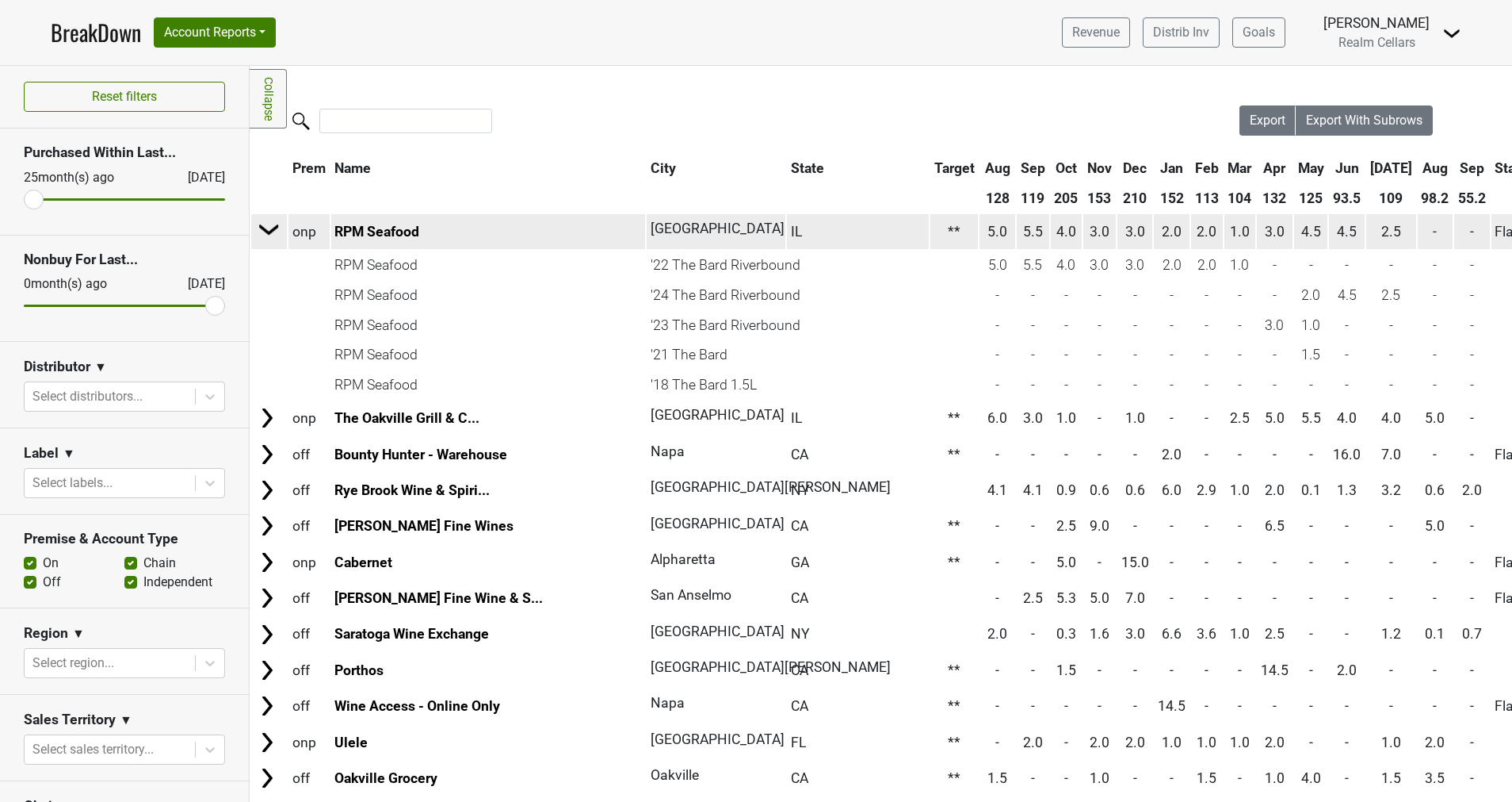
click at [267, 231] on img at bounding box center [269, 229] width 24 height 24
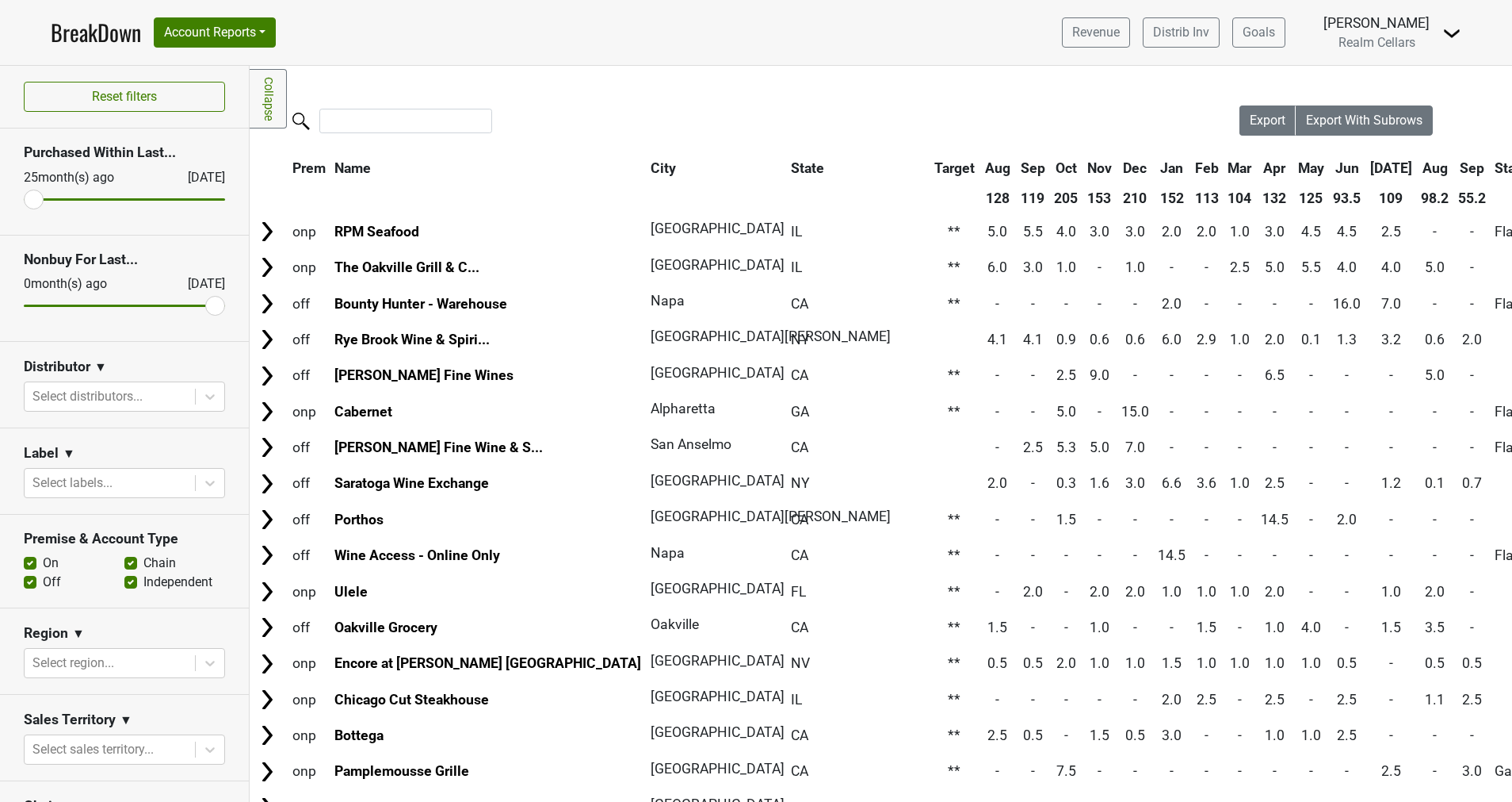
click at [115, 38] on link "BreakDown" at bounding box center [95, 33] width 90 height 34
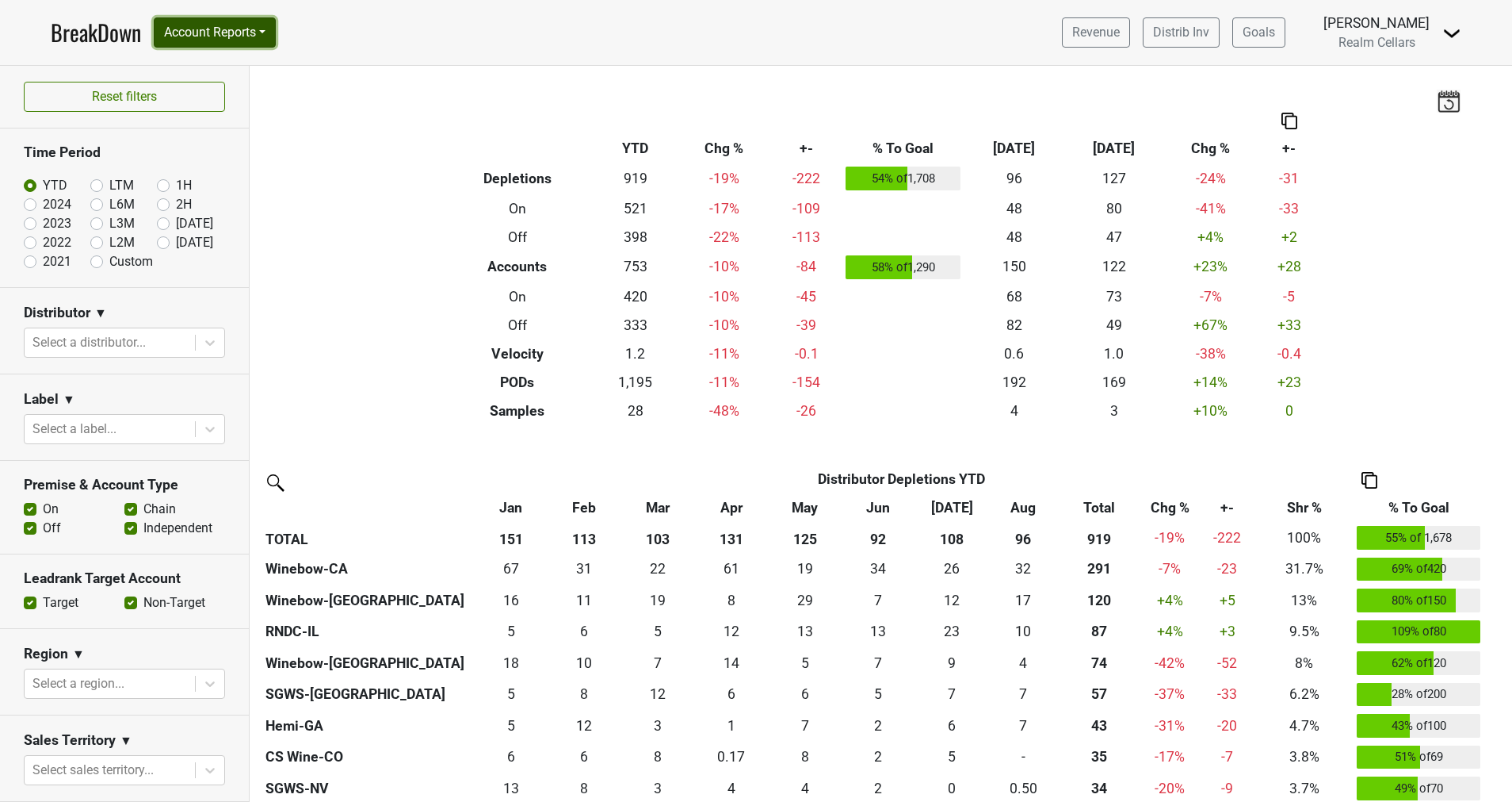
click at [243, 29] on button "Account Reports" at bounding box center [214, 33] width 122 height 30
click at [196, 61] on link "SuperRanker" at bounding box center [225, 69] width 141 height 26
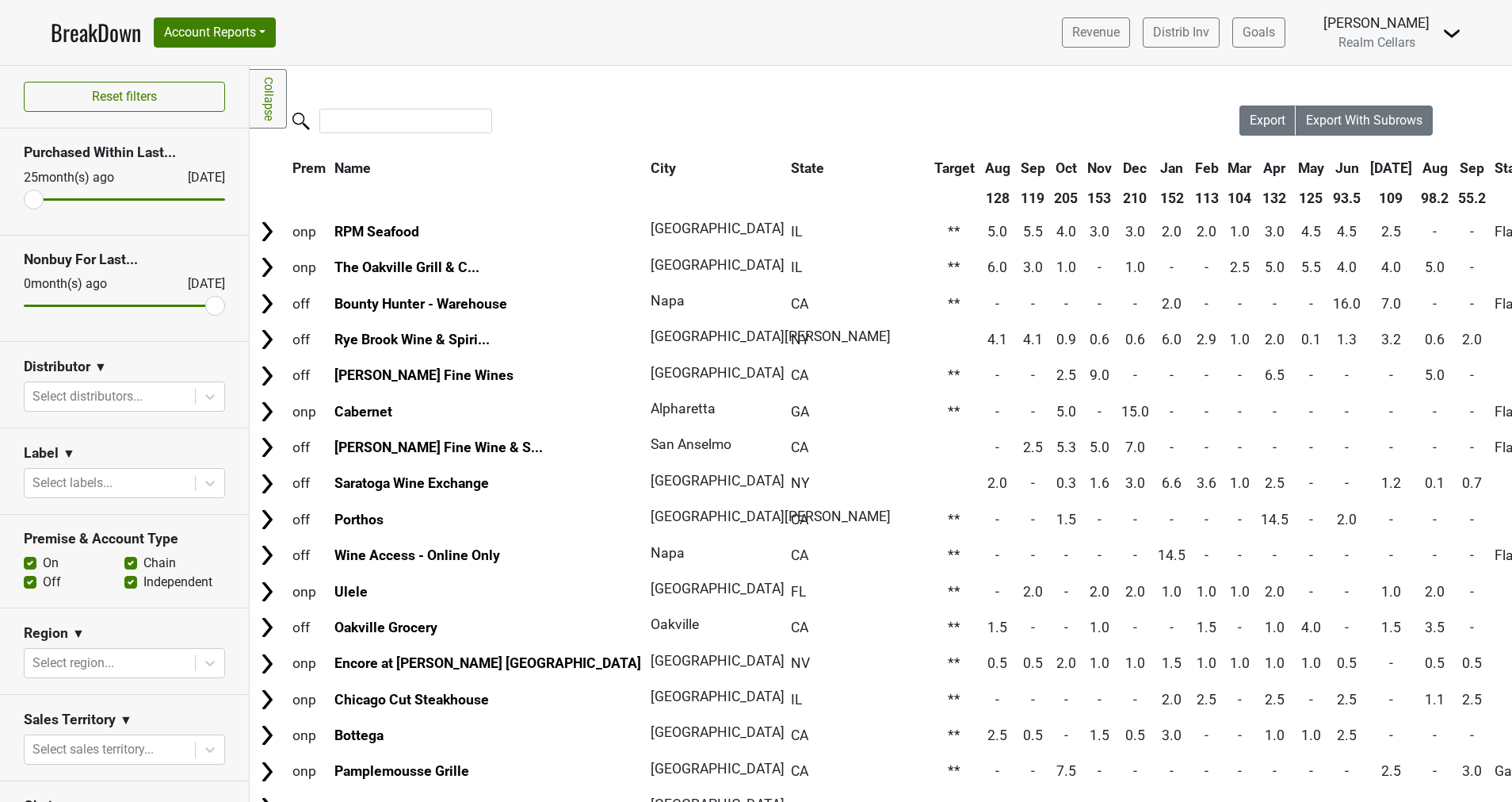
click at [105, 37] on link "BreakDown" at bounding box center [95, 33] width 90 height 34
